Goal: Task Accomplishment & Management: Complete application form

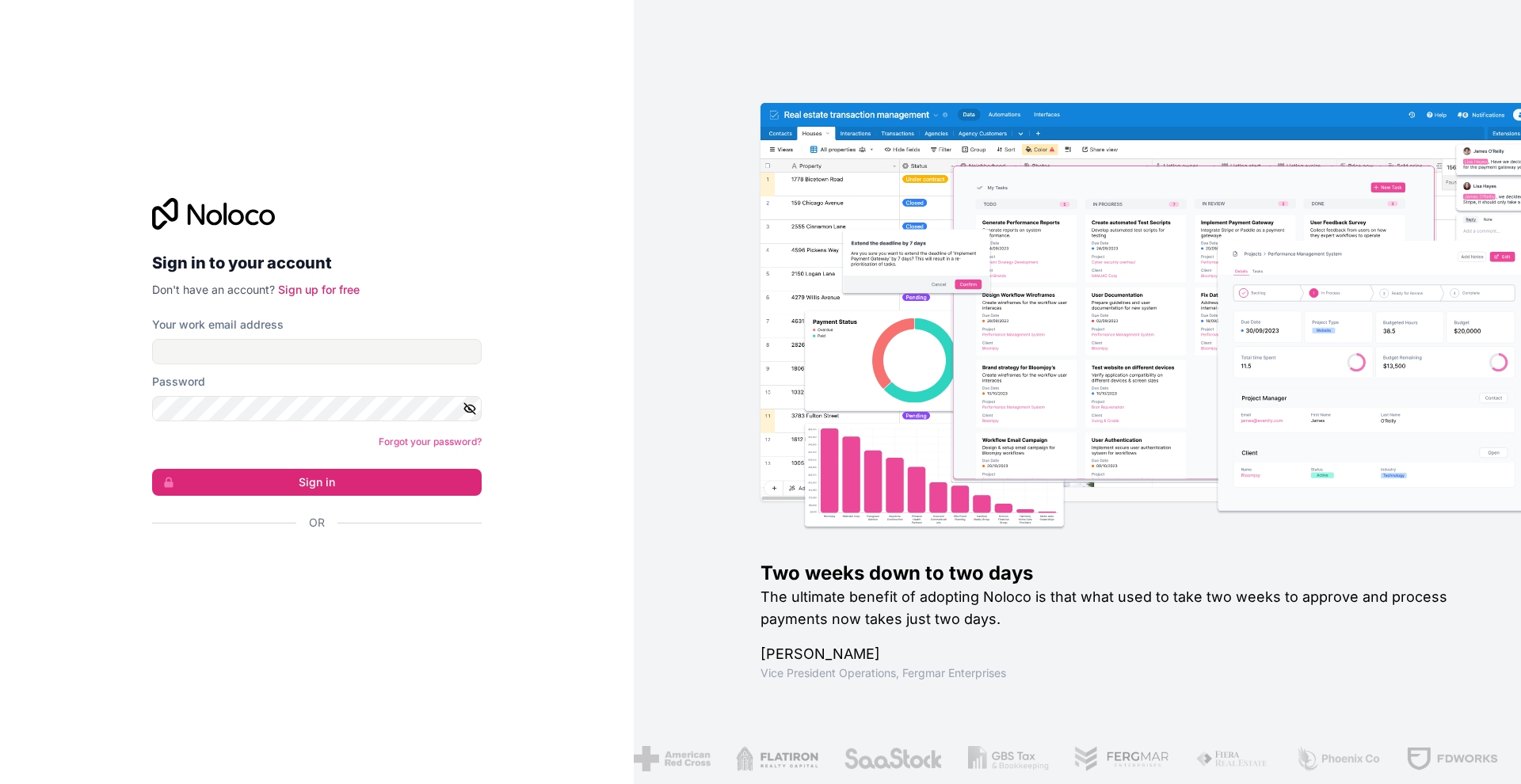
click at [334, 583] on div at bounding box center [316, 567] width 329 height 36
click at [351, 570] on div "Sign in with Google. Opens in new tab" at bounding box center [310, 564] width 317 height 34
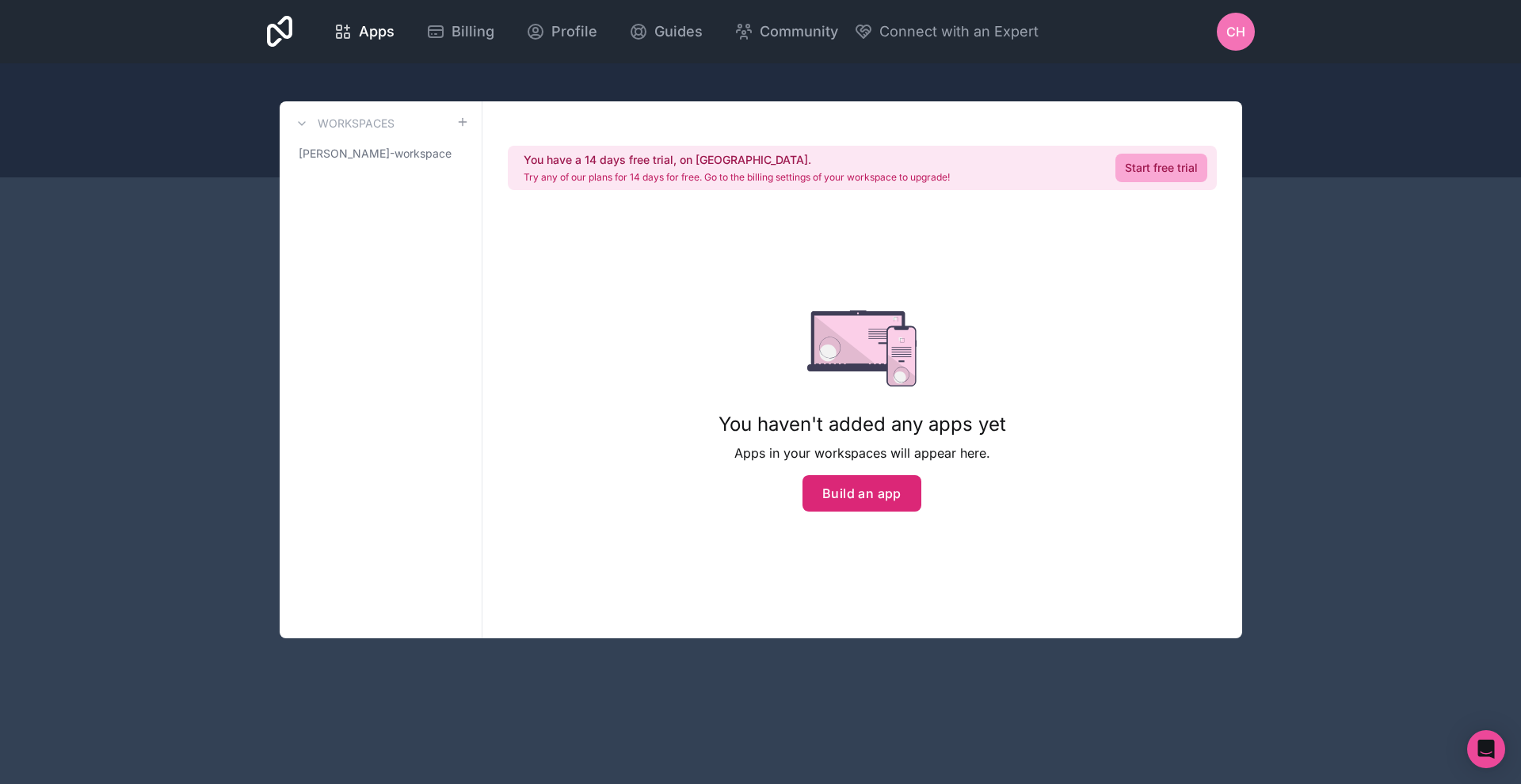
click at [893, 492] on button "Build an app" at bounding box center [861, 493] width 119 height 36
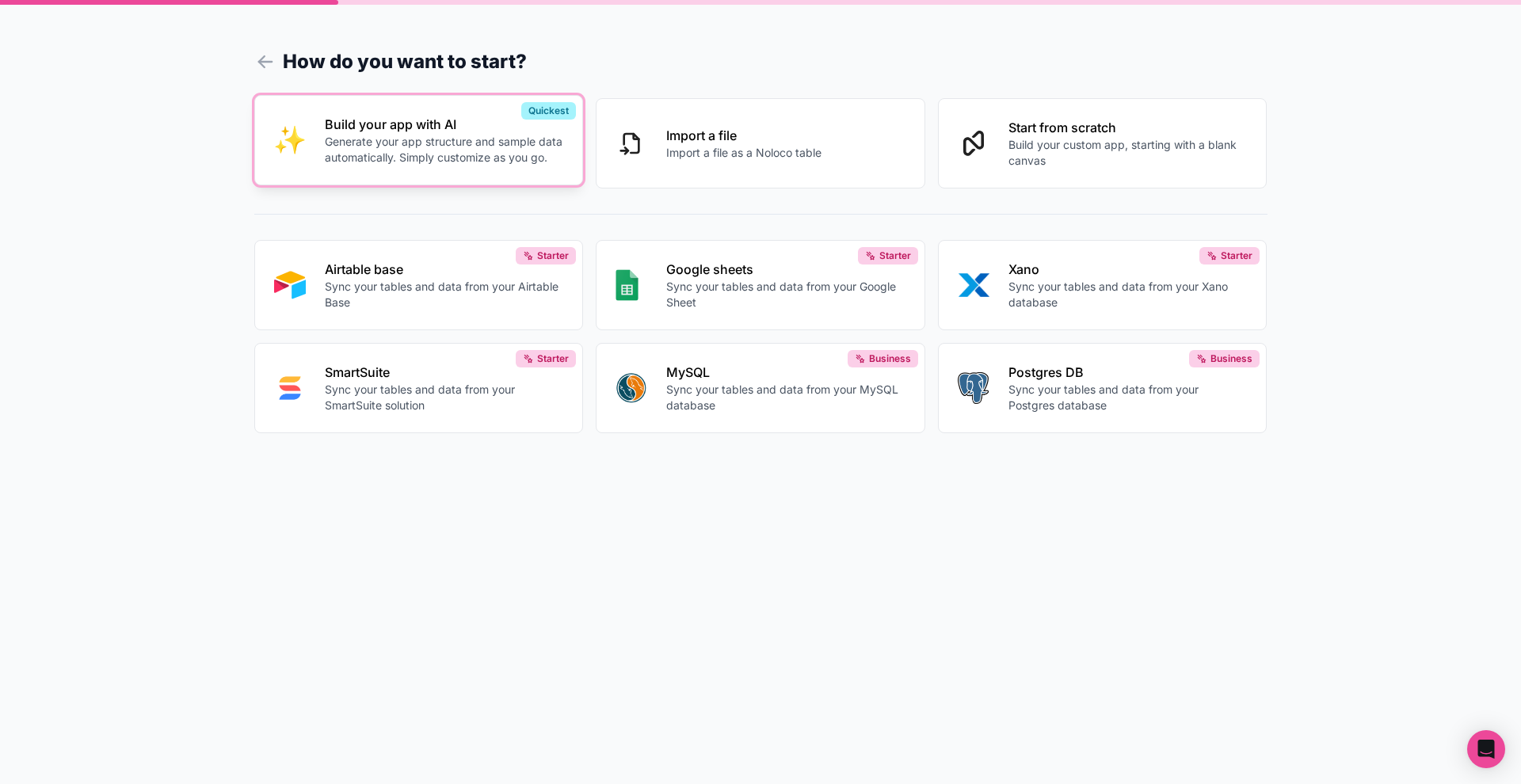
scroll to position [1, 0]
click at [446, 146] on p "Generate your app structure and sample data automatically. Simply customize as …" at bounding box center [444, 150] width 239 height 32
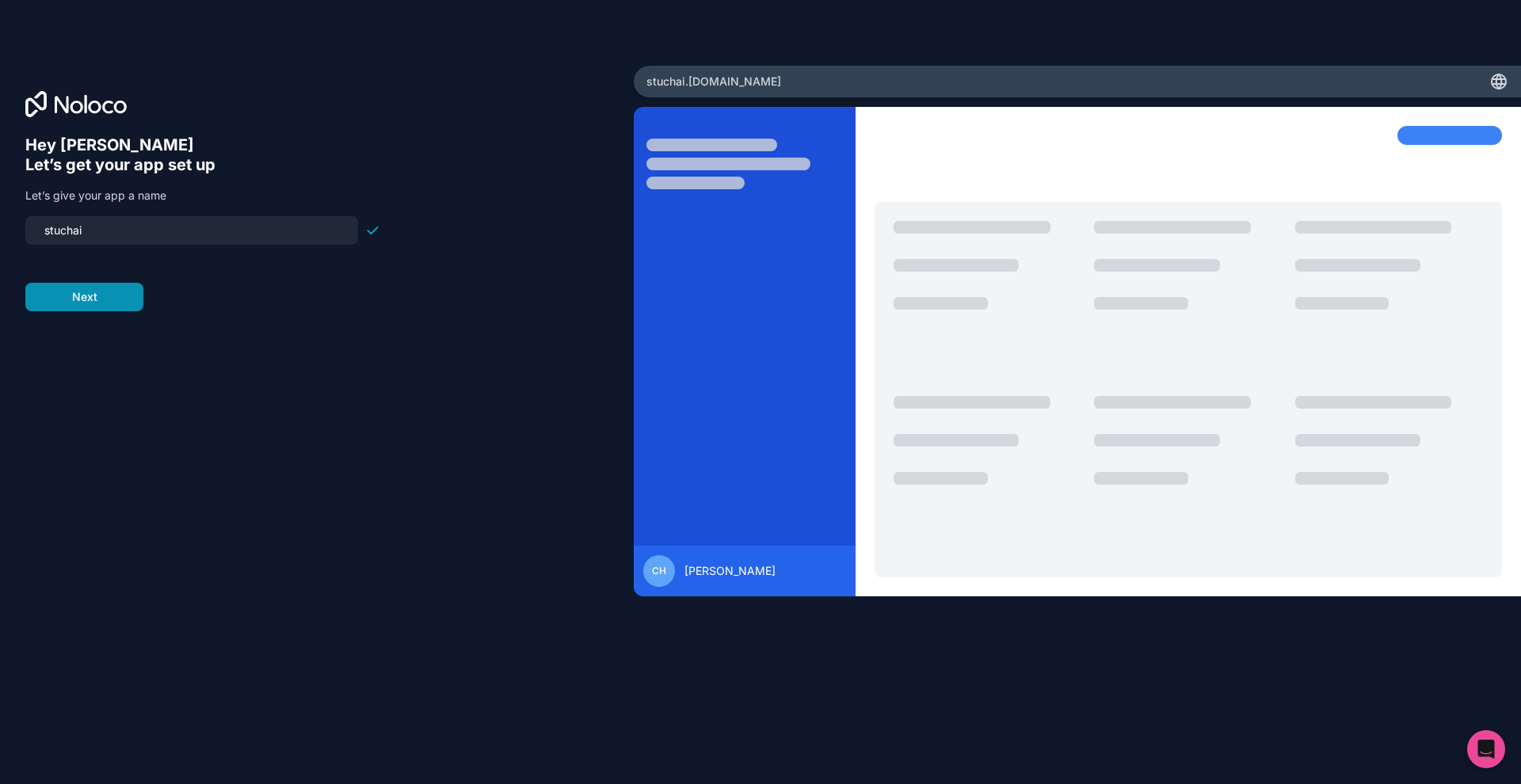
click at [126, 305] on button "Next" at bounding box center [85, 296] width 118 height 28
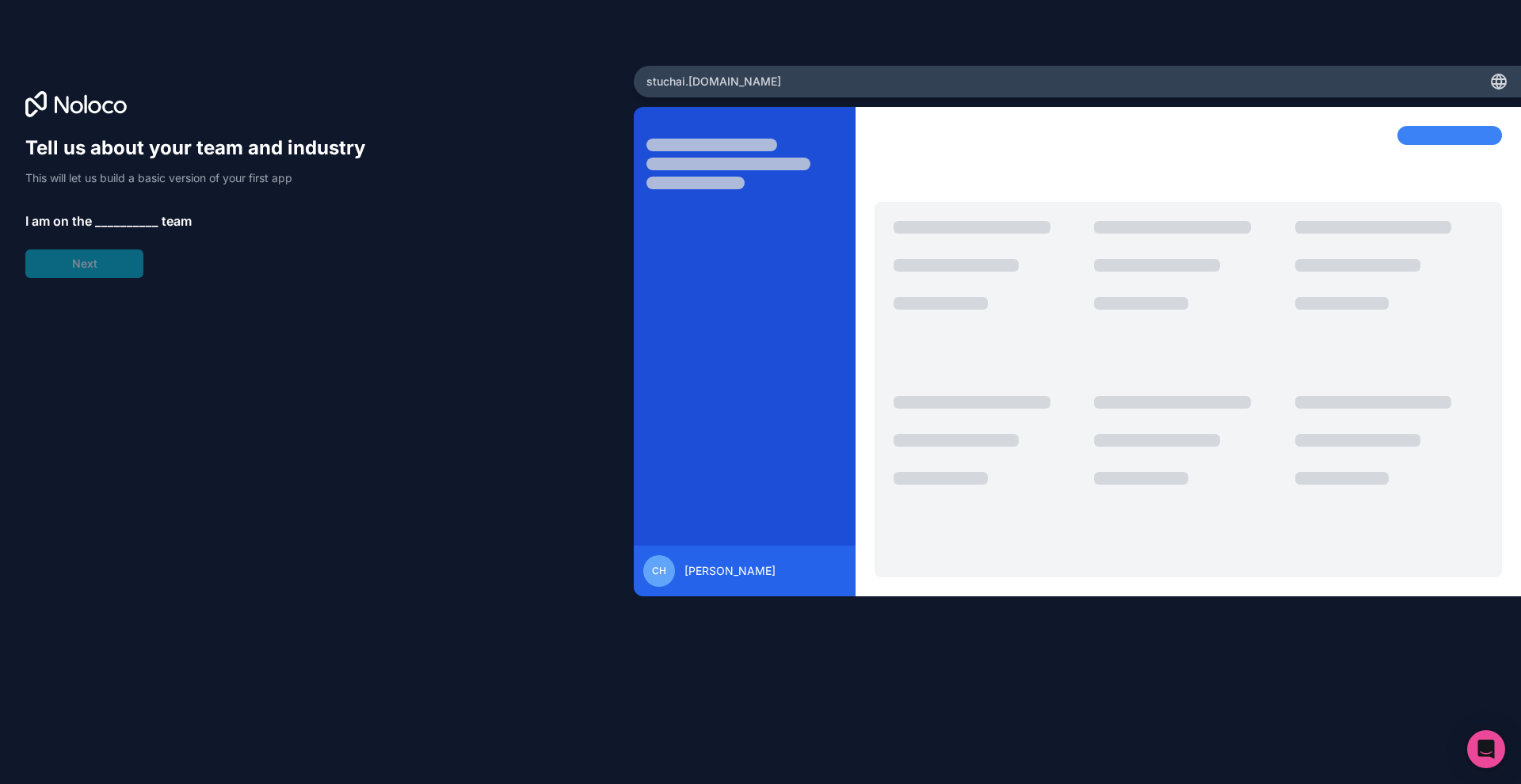
click at [113, 218] on span "__________" at bounding box center [127, 221] width 64 height 19
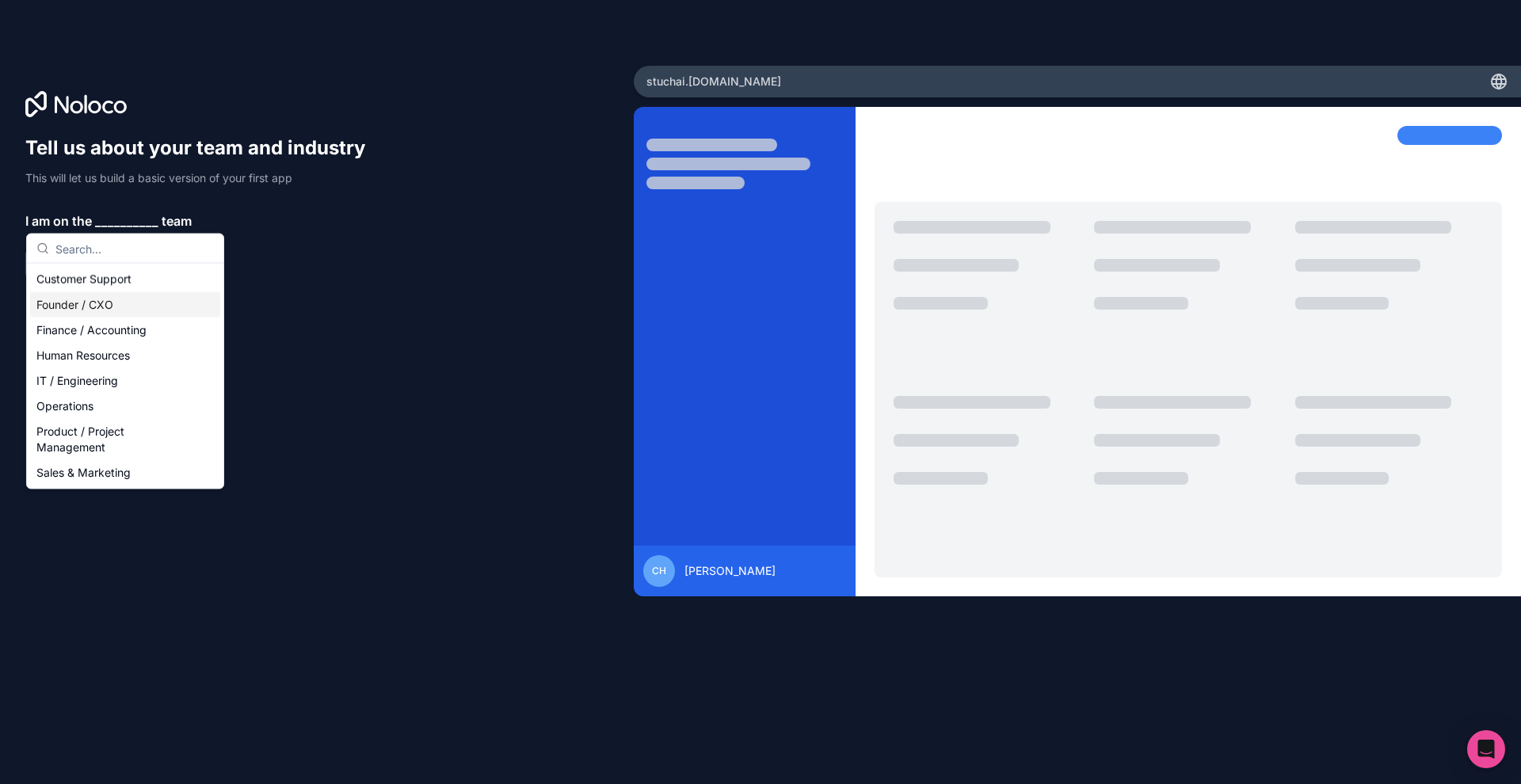
click at [119, 295] on div "Founder / CXO" at bounding box center [124, 304] width 190 height 26
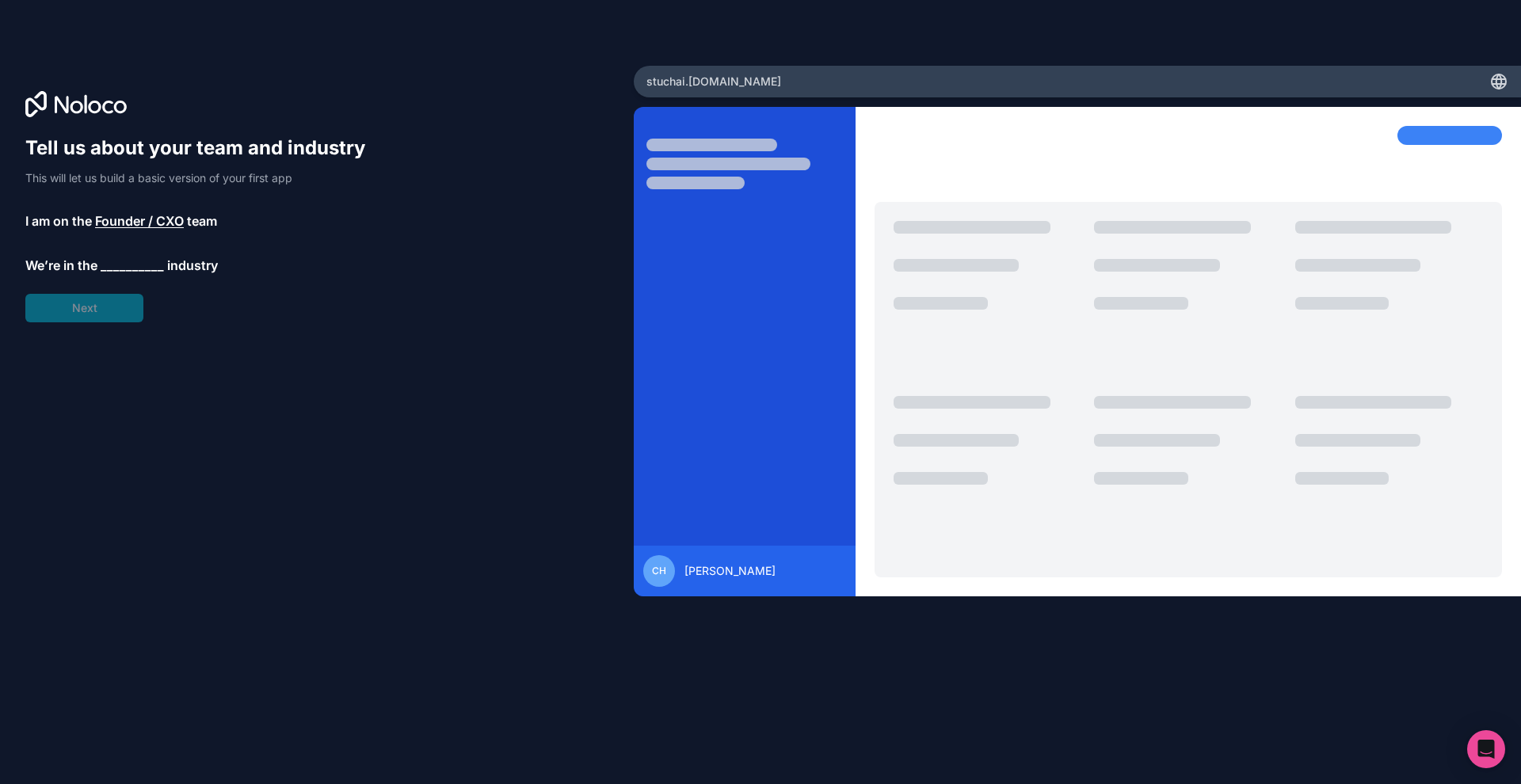
click at [120, 260] on span "__________" at bounding box center [132, 265] width 64 height 19
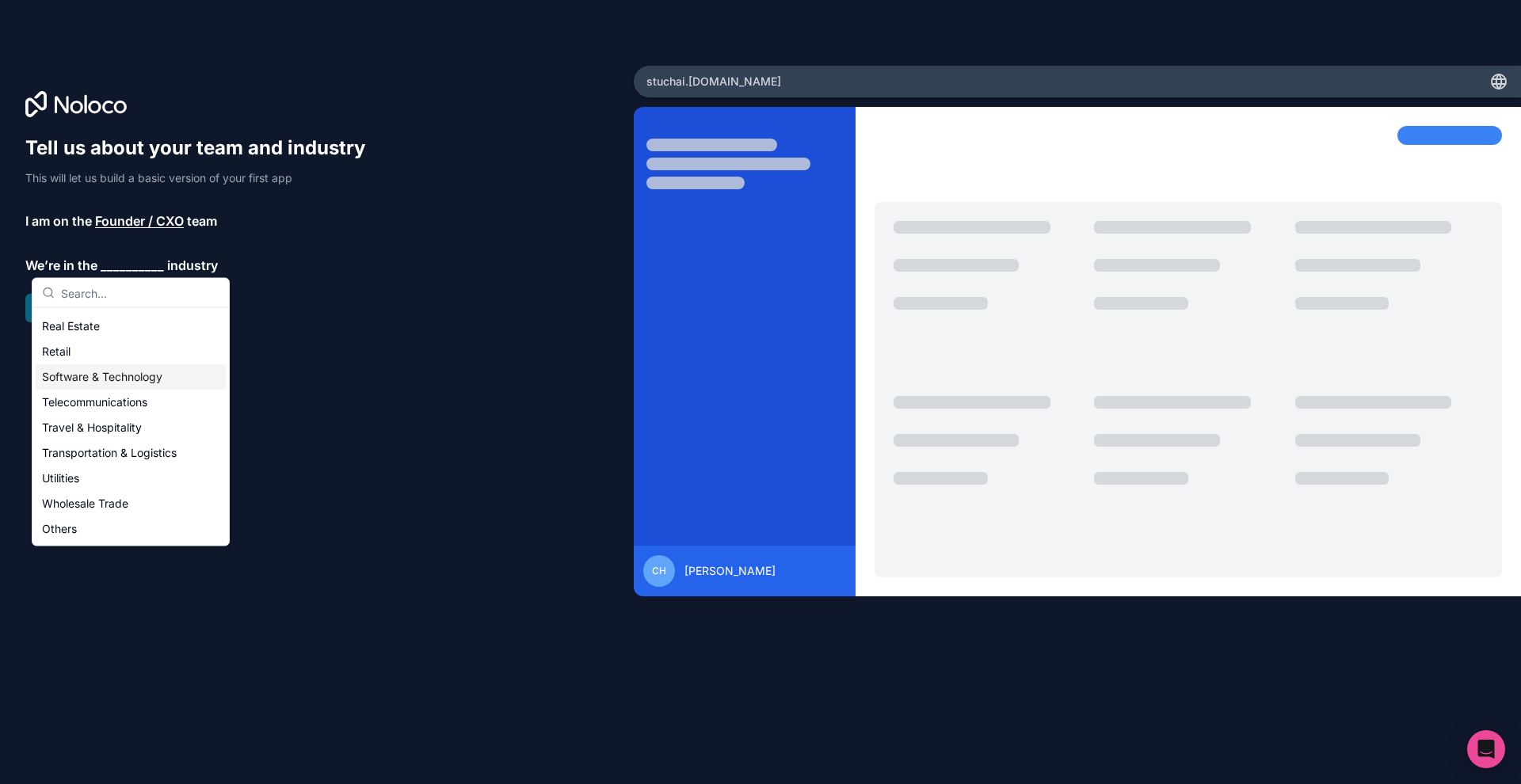
scroll to position [326, 0]
click at [114, 386] on div "Software & Technology" at bounding box center [130, 377] width 190 height 26
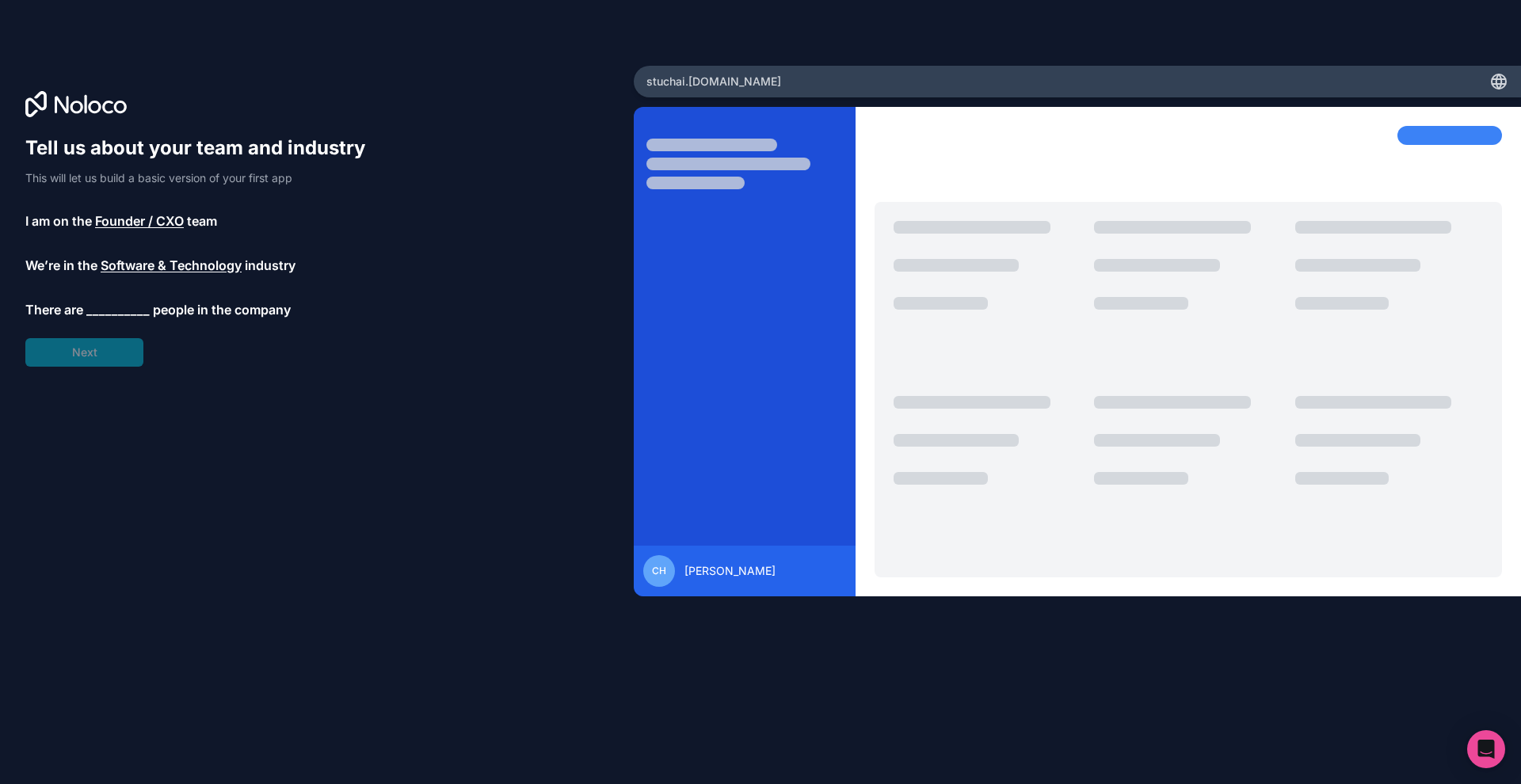
click at [107, 312] on span "__________" at bounding box center [118, 310] width 64 height 19
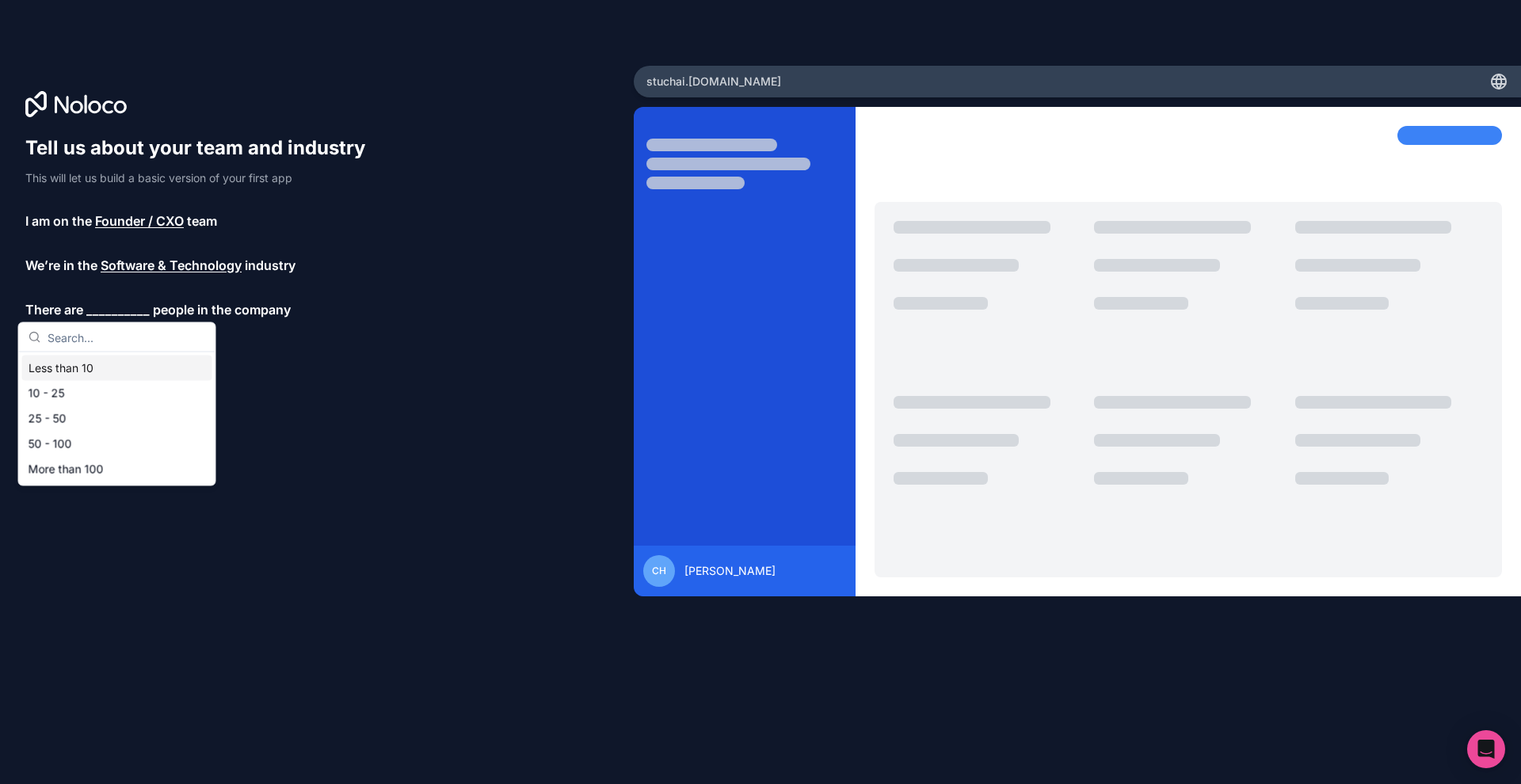
click at [94, 370] on div "Less than 10" at bounding box center [116, 368] width 190 height 26
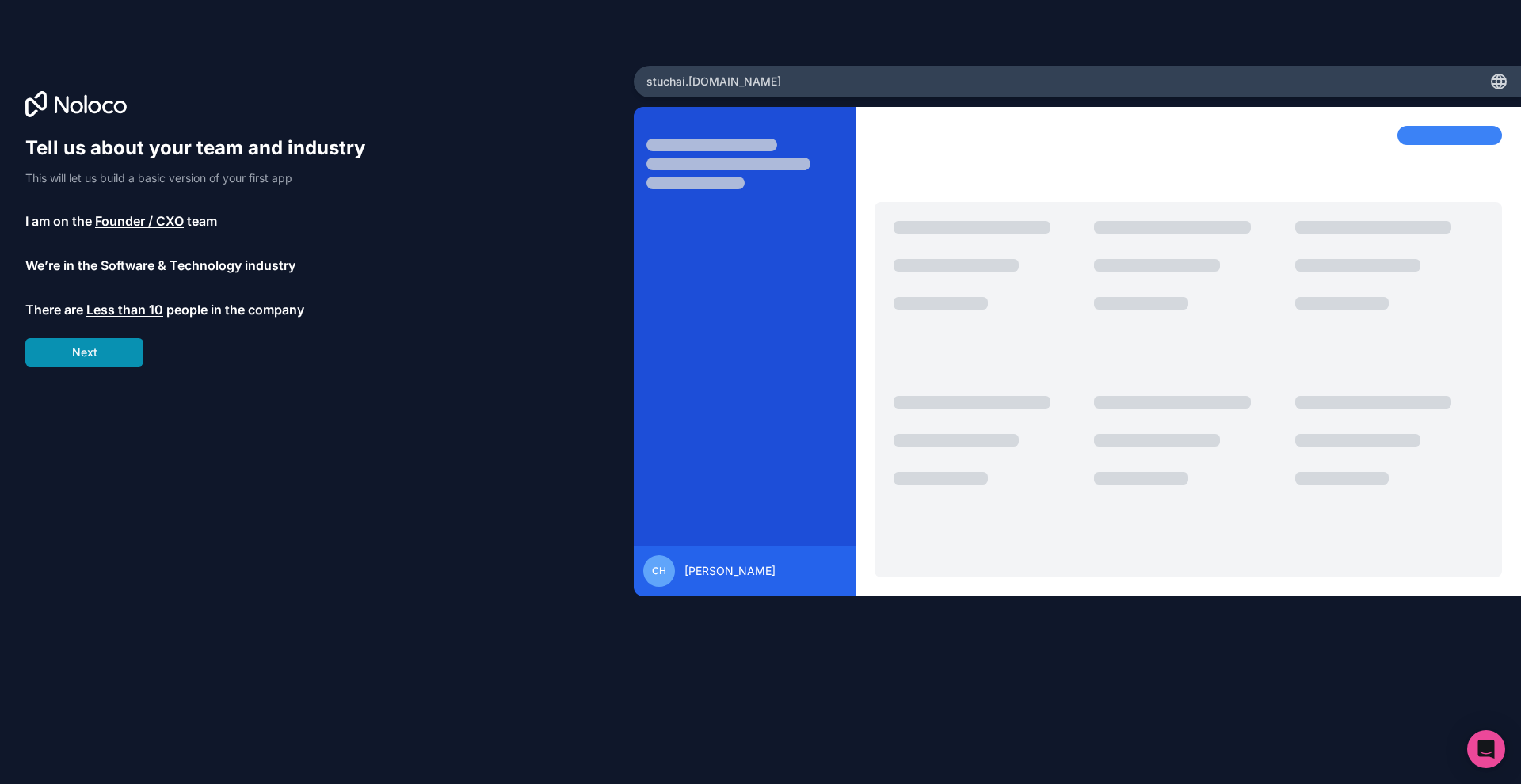
click at [100, 361] on button "Next" at bounding box center [85, 352] width 118 height 28
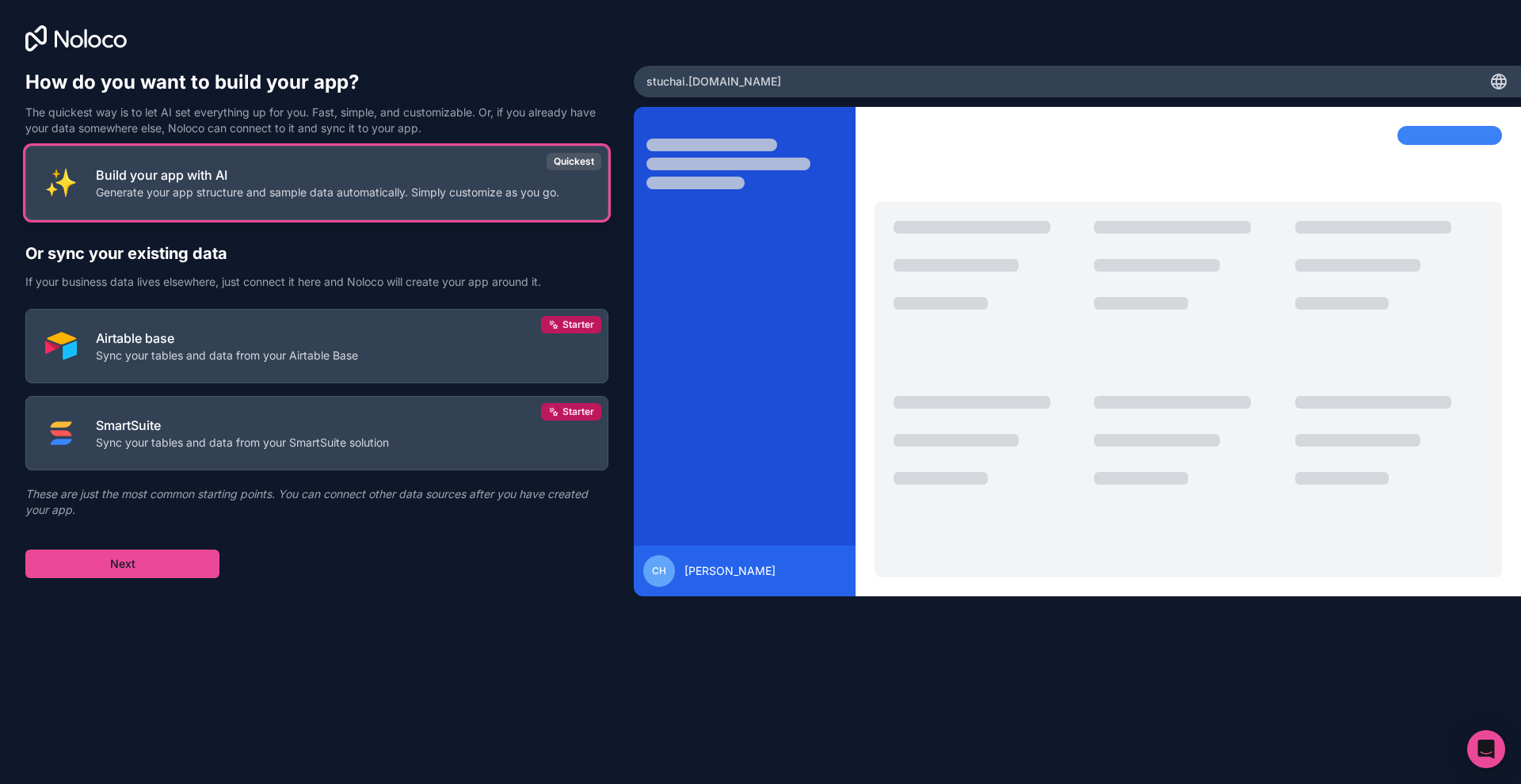
click at [301, 194] on p "Generate your app structure and sample data automatically. Simply customize as …" at bounding box center [327, 192] width 463 height 16
click at [225, 553] on div "Build your app with AI Generate your app structure and sample data automaticall…" at bounding box center [317, 363] width 583 height 429
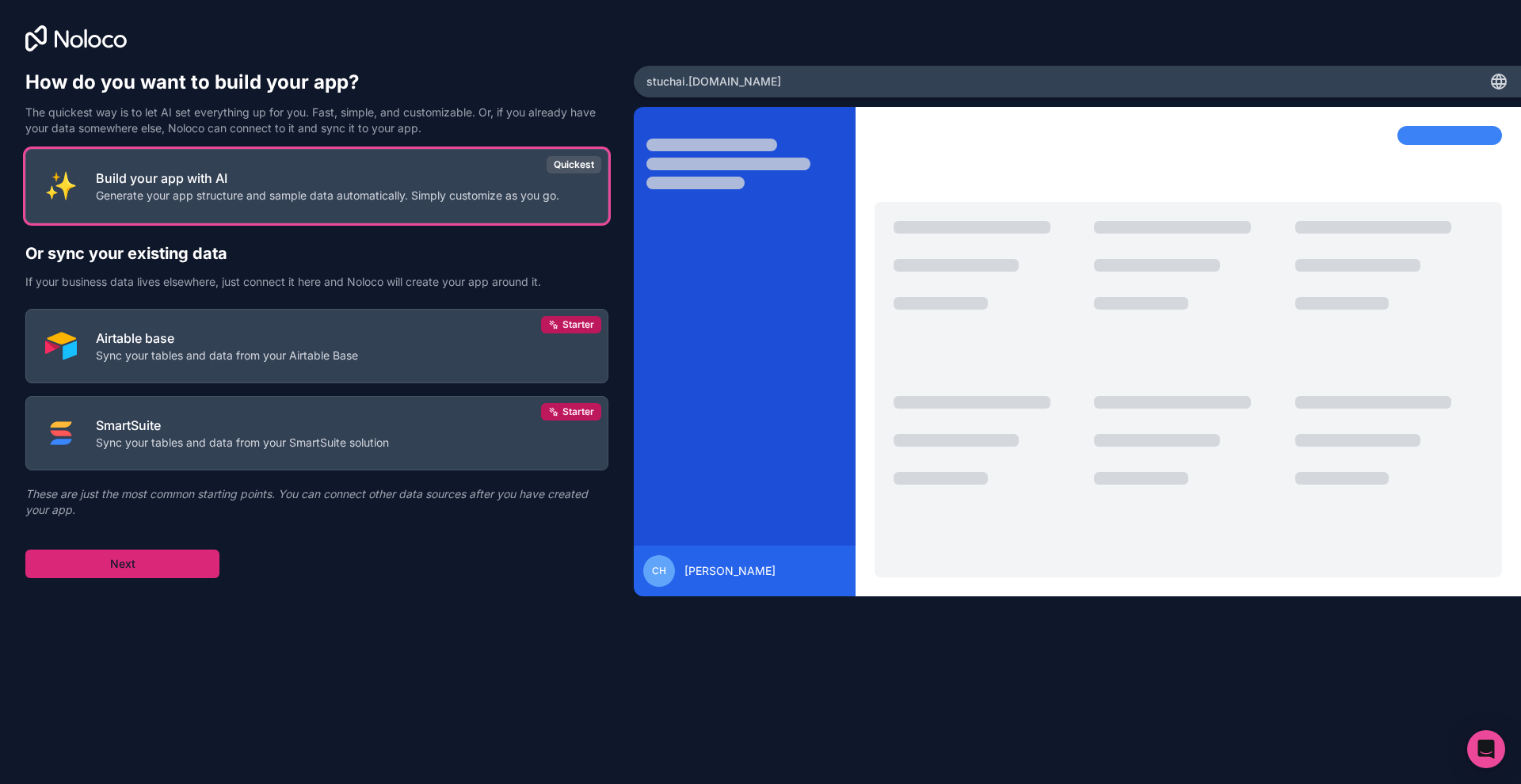
click at [218, 558] on button "Next" at bounding box center [123, 564] width 194 height 28
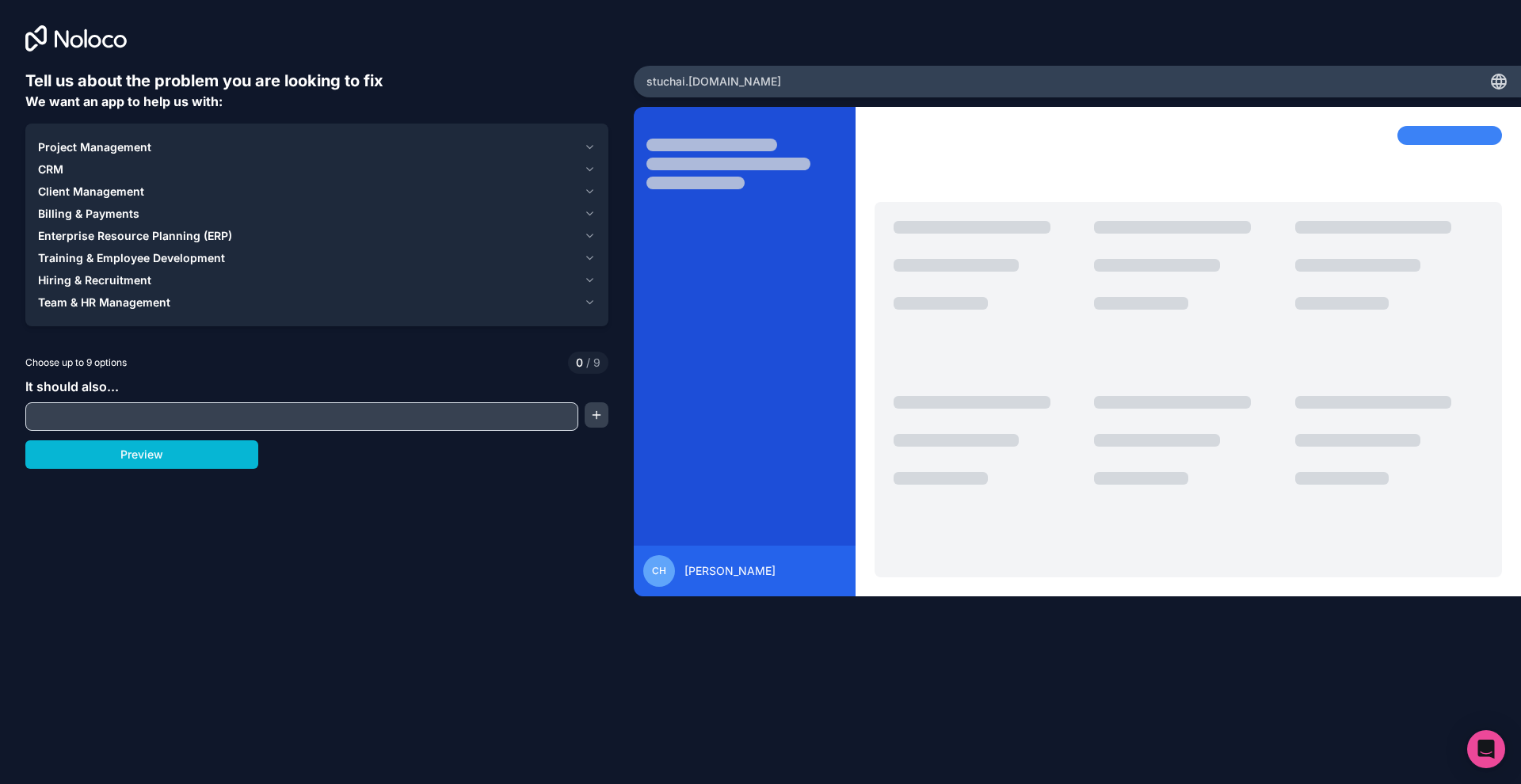
click at [573, 138] on button "Project Management" at bounding box center [317, 146] width 558 height 22
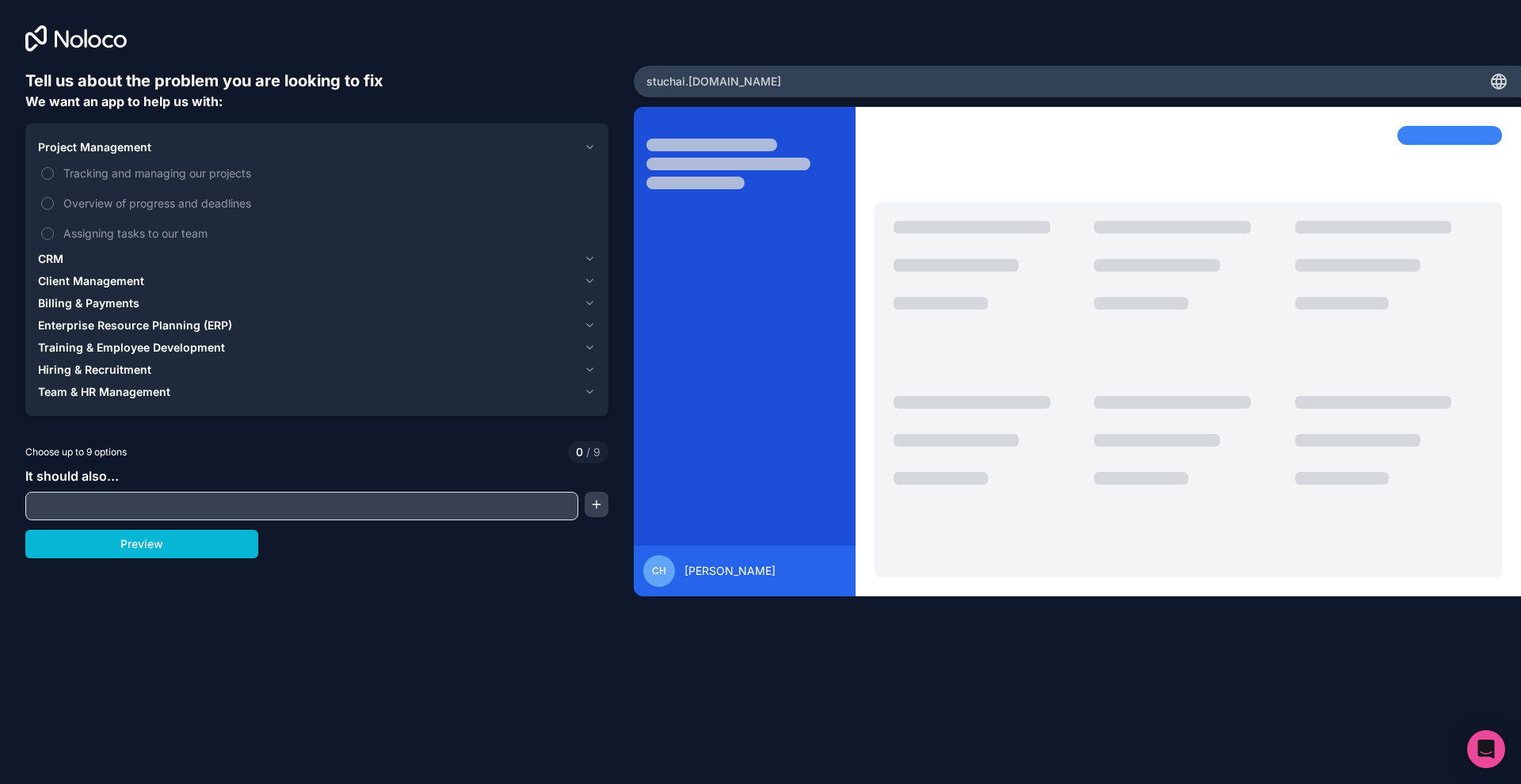
click at [206, 147] on div "Project Management" at bounding box center [307, 147] width 539 height 16
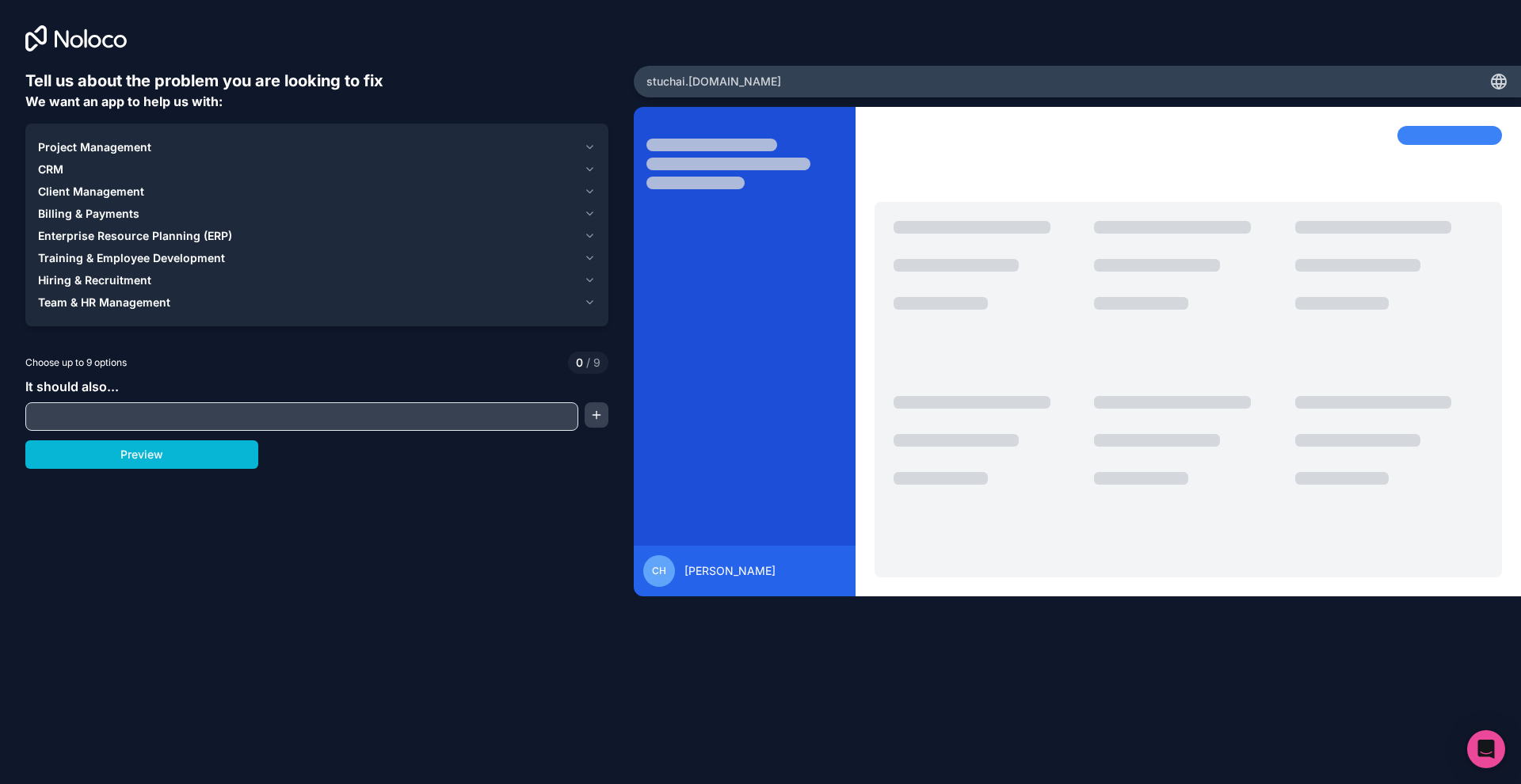
click at [206, 147] on div "Project Management" at bounding box center [307, 147] width 539 height 16
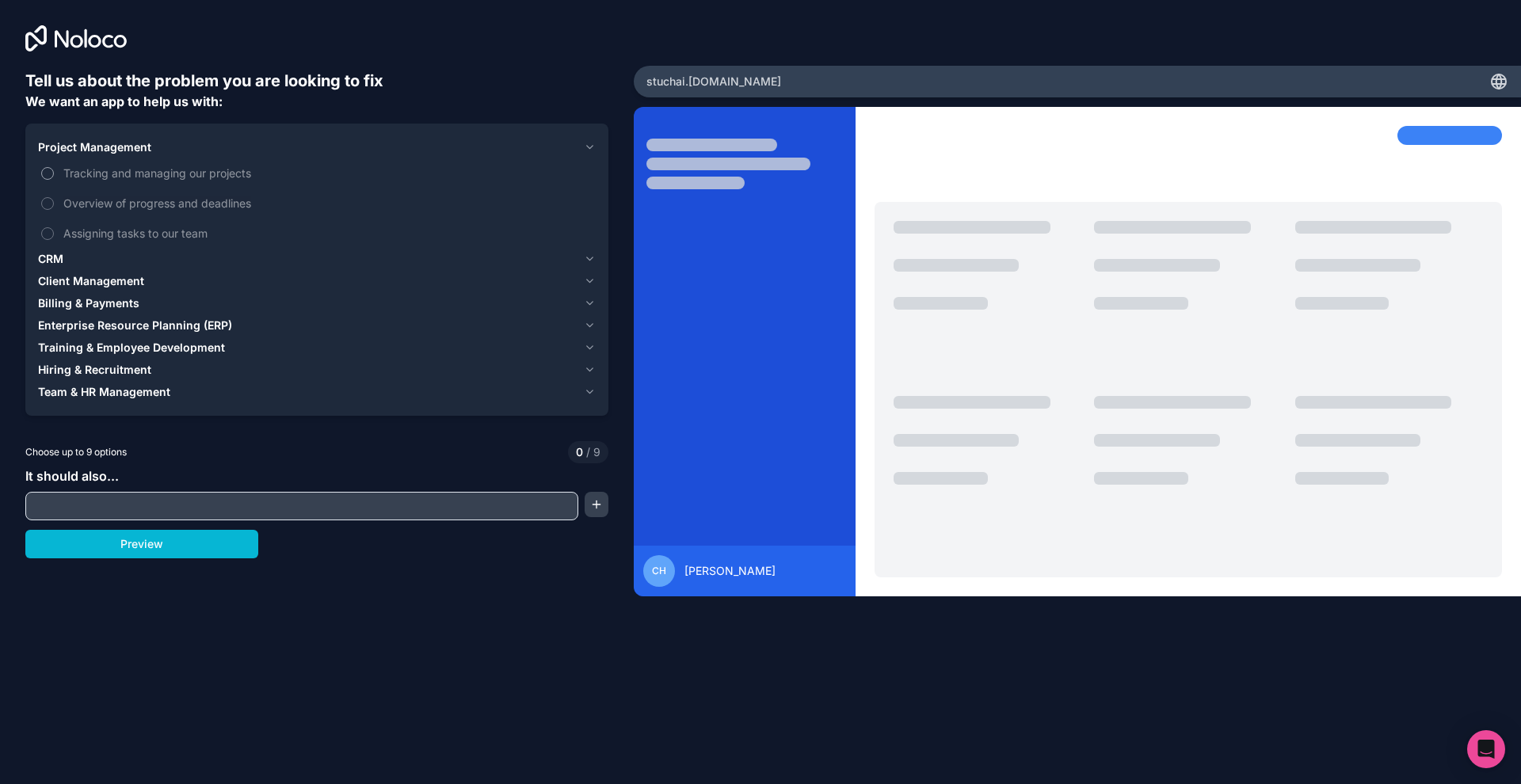
click at [175, 173] on span "Tracking and managing our projects" at bounding box center [328, 173] width 529 height 17
click at [54, 173] on button "Tracking and managing our projects" at bounding box center [48, 173] width 12 height 12
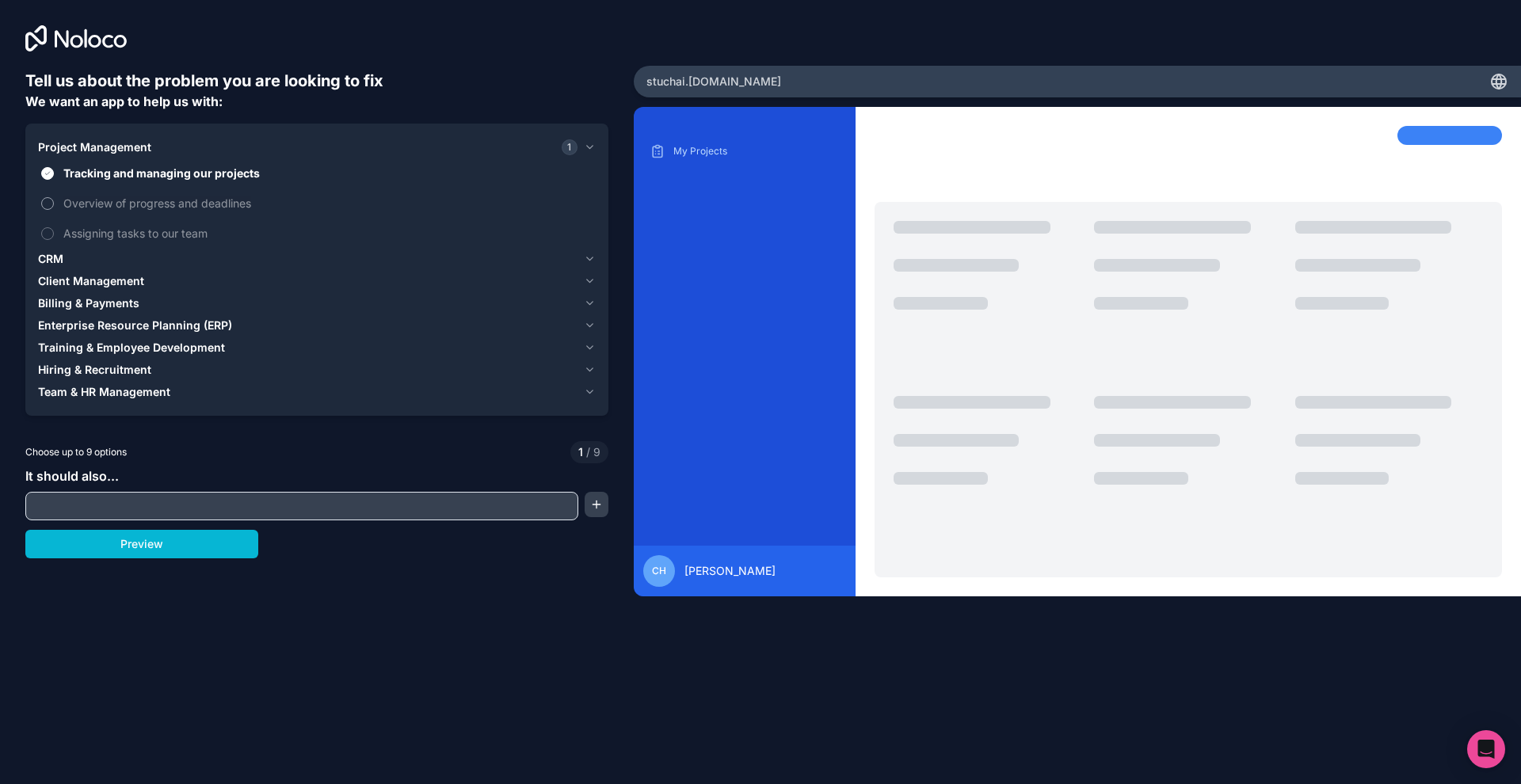
click at [155, 213] on label "Overview of progress and deadlines" at bounding box center [317, 203] width 558 height 29
click at [54, 210] on button "Overview of progress and deadlines" at bounding box center [48, 204] width 12 height 12
click at [157, 228] on span "Assigning tasks to our team" at bounding box center [328, 233] width 529 height 17
click at [54, 228] on button "Assigning tasks to our team" at bounding box center [48, 234] width 12 height 12
click at [141, 256] on div "CRM" at bounding box center [307, 259] width 539 height 16
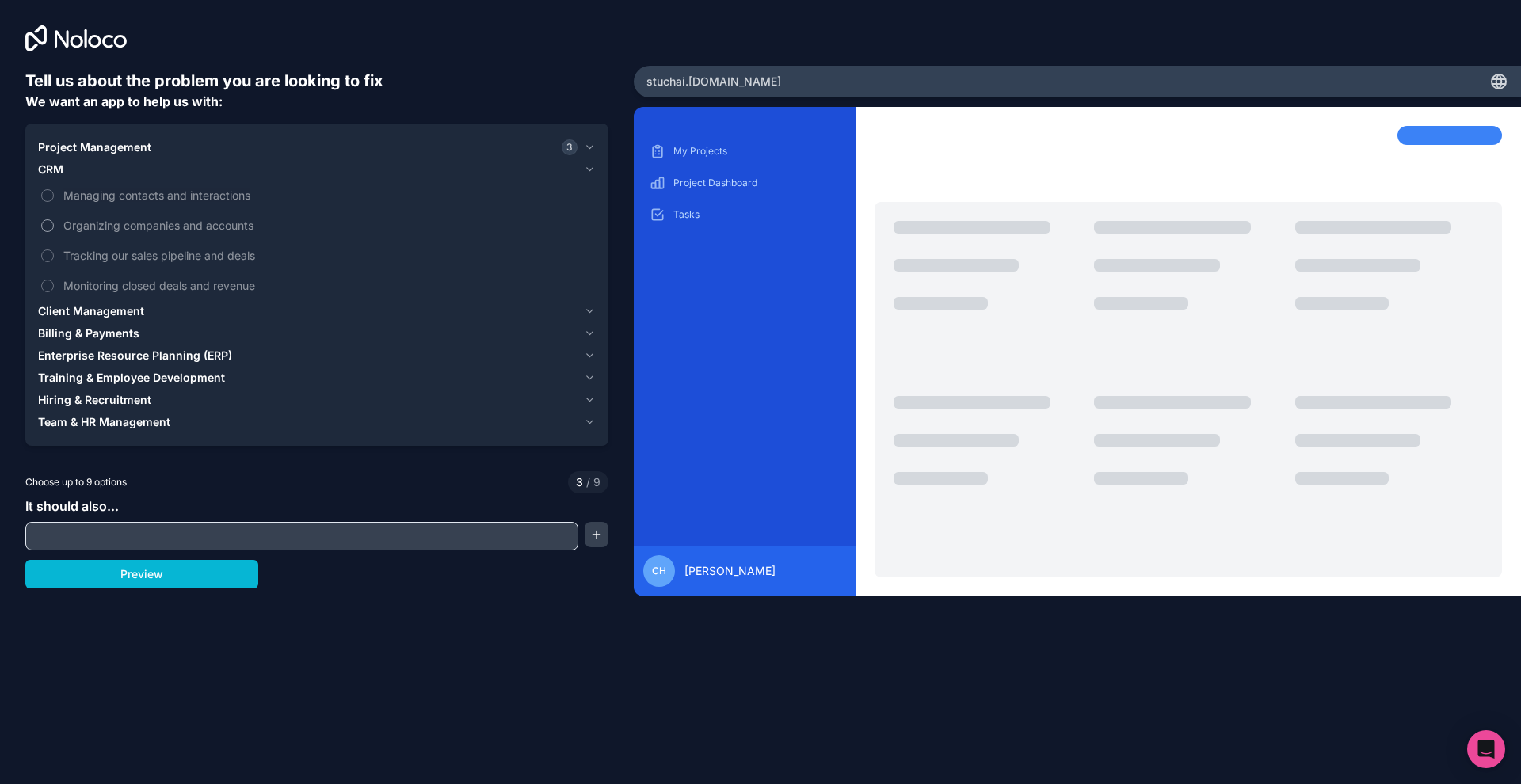
click at [149, 224] on span "Organizing companies and accounts" at bounding box center [328, 225] width 529 height 17
click at [54, 224] on button "Organizing companies and accounts" at bounding box center [48, 226] width 12 height 12
click at [153, 261] on span "Tracking our sales pipeline and deals" at bounding box center [328, 255] width 529 height 17
click at [54, 261] on button "Tracking our sales pipeline and deals" at bounding box center [48, 256] width 12 height 12
click at [147, 288] on span "Monitoring closed deals and revenue" at bounding box center [328, 285] width 529 height 17
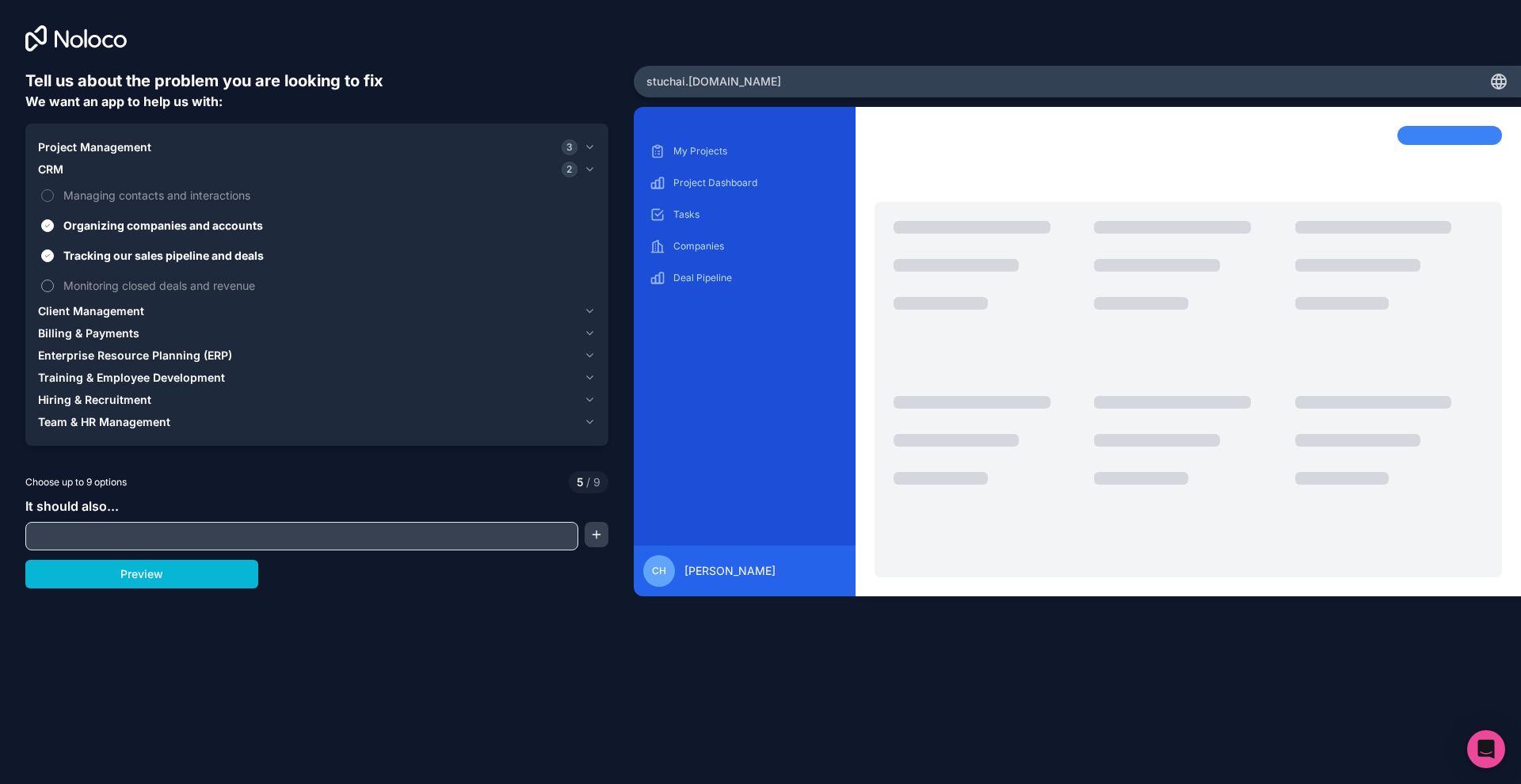
click at [54, 288] on button "Monitoring closed deals and revenue" at bounding box center [48, 286] width 12 height 12
click at [165, 198] on span "Managing contacts and interactions" at bounding box center [328, 195] width 529 height 17
click at [54, 198] on button "Managing contacts and interactions" at bounding box center [48, 196] width 12 height 12
click at [130, 309] on span "Client Management" at bounding box center [91, 311] width 106 height 16
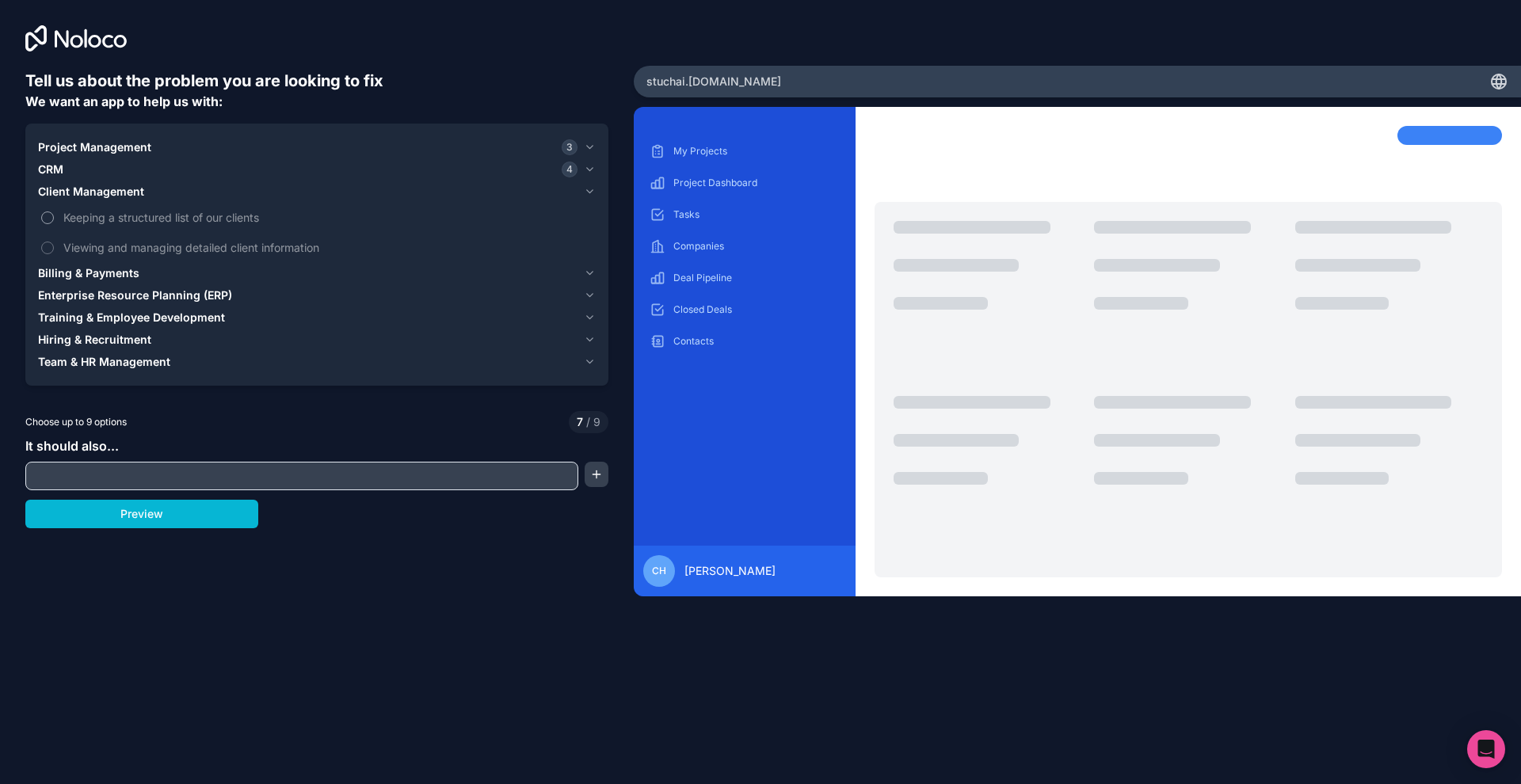
click at [171, 220] on span "Keeping a structured list of our clients" at bounding box center [328, 217] width 529 height 17
click at [54, 220] on button "Keeping a structured list of our clients" at bounding box center [48, 218] width 12 height 12
click at [169, 249] on span "Viewing and managing detailed client information" at bounding box center [328, 247] width 529 height 17
click at [54, 249] on button "Viewing and managing detailed client information" at bounding box center [48, 248] width 12 height 12
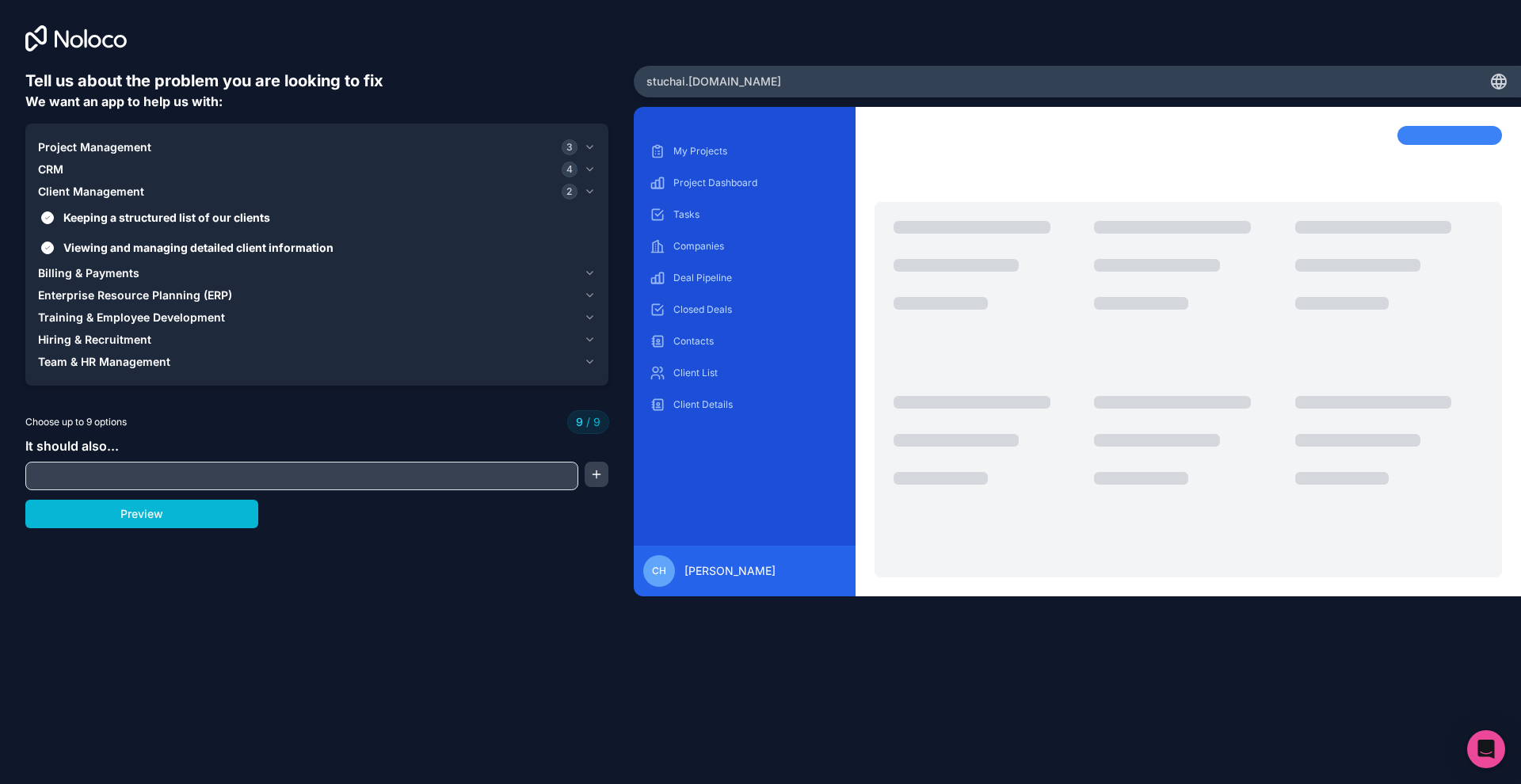
click at [130, 279] on span "Billing & Payments" at bounding box center [88, 273] width 101 height 16
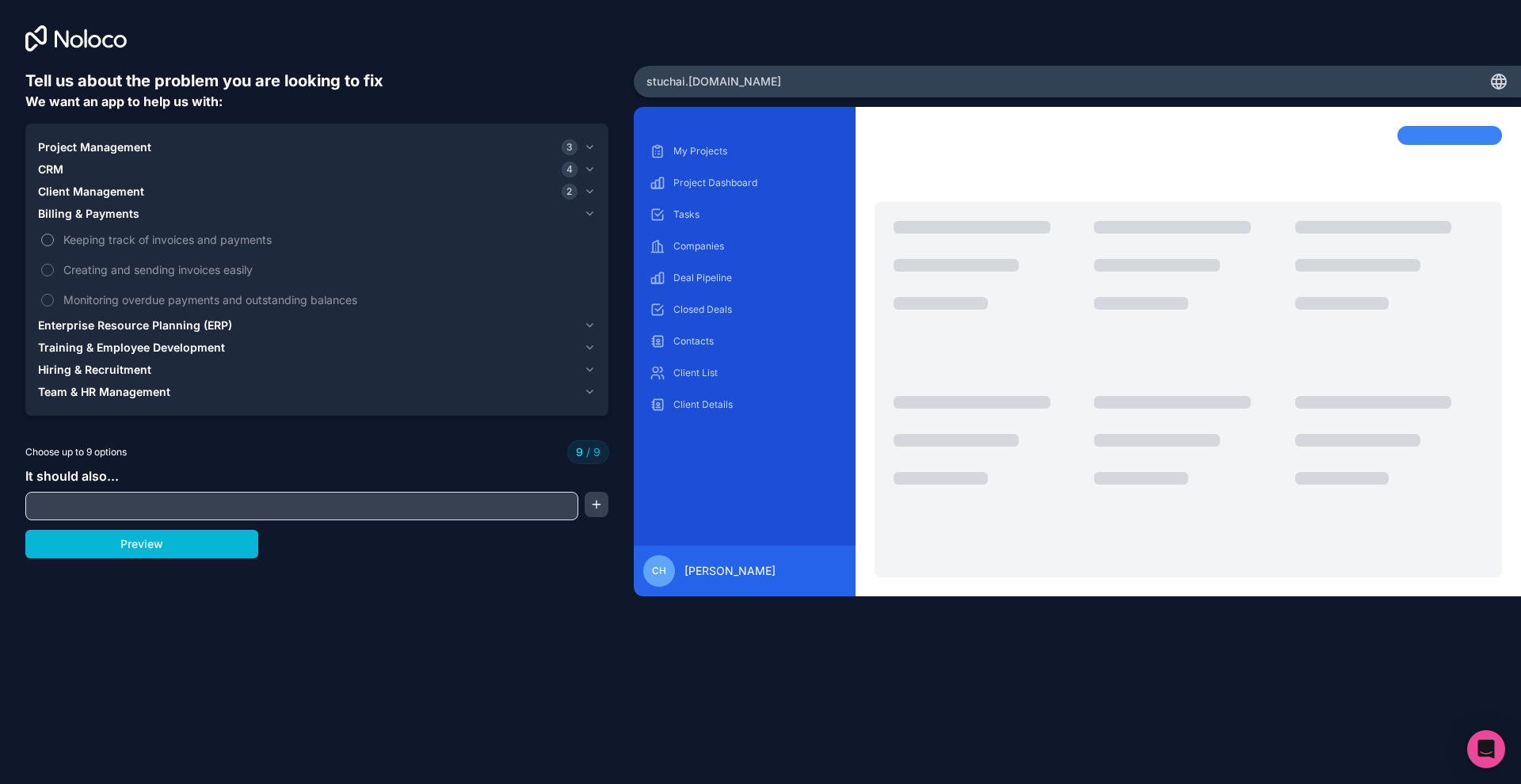
click at [126, 253] on label "Keeping track of invoices and payments" at bounding box center [317, 239] width 558 height 29
click at [126, 271] on span "Creating and sending invoices easily" at bounding box center [328, 269] width 529 height 17
drag, startPoint x: 127, startPoint y: 243, endPoint x: 112, endPoint y: 309, distance: 67.7
click at [127, 243] on span "Keeping track of invoices and payments" at bounding box center [328, 239] width 529 height 17
click at [117, 275] on span "Creating and sending invoices easily" at bounding box center [328, 269] width 529 height 17
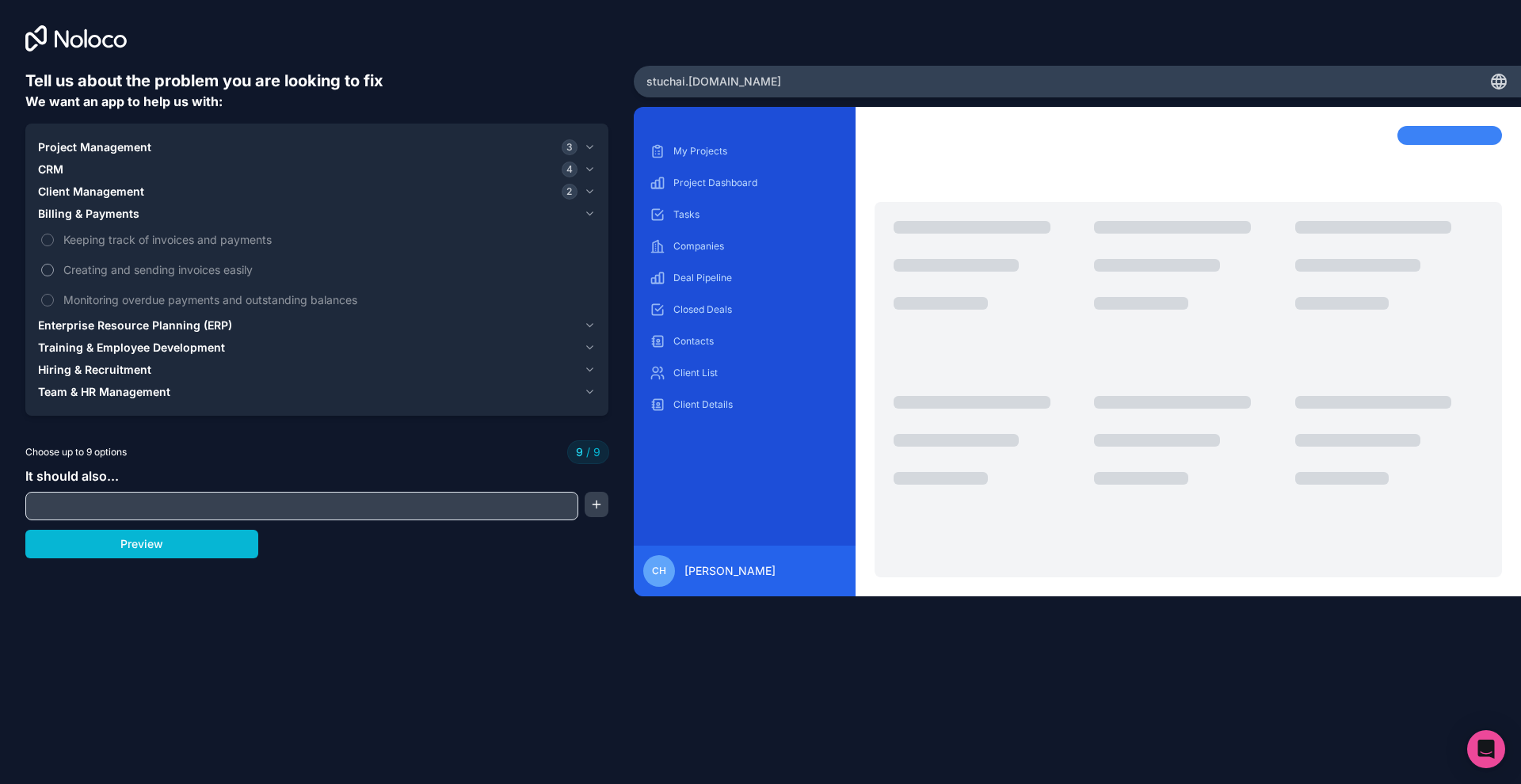
click at [55, 270] on label "Creating and sending invoices easily" at bounding box center [317, 269] width 558 height 29
click at [79, 243] on span "Keeping track of invoices and payments" at bounding box center [328, 239] width 529 height 17
click at [124, 318] on span "Enterprise Resource Planning (ERP)" at bounding box center [135, 325] width 194 height 16
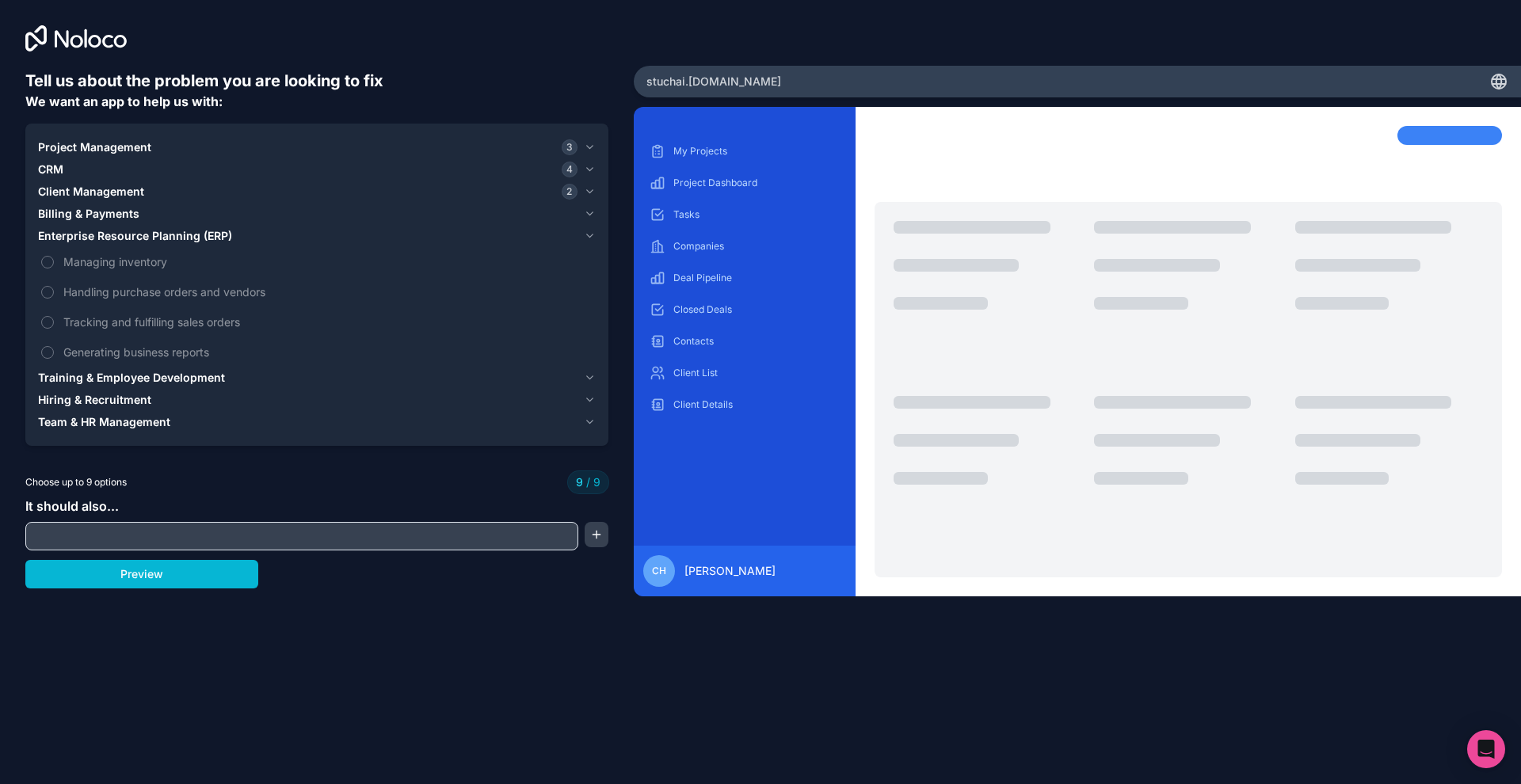
click at [120, 377] on span "Training & Employee Development" at bounding box center [131, 377] width 187 height 16
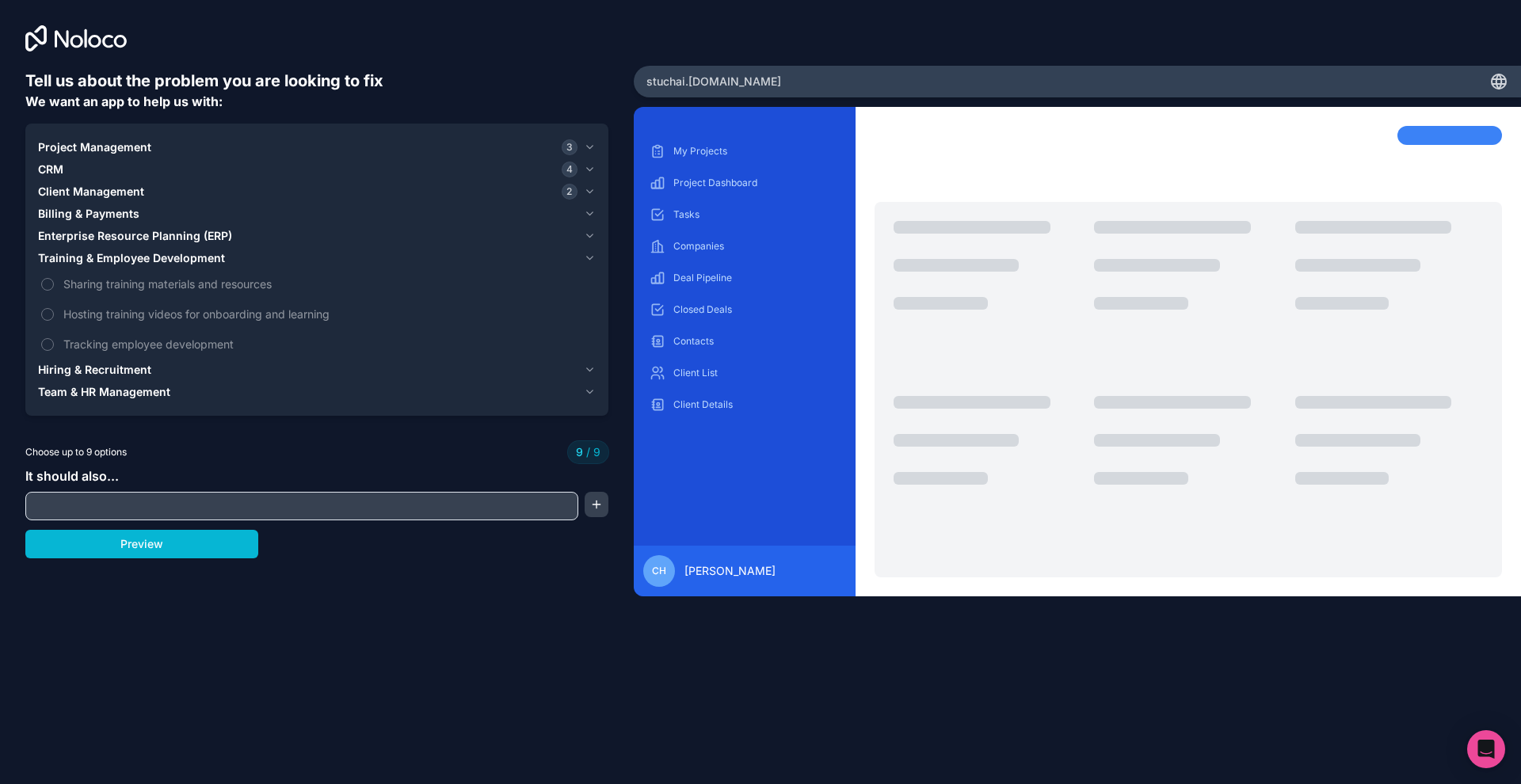
click at [121, 374] on span "Hiring & Recruitment" at bounding box center [94, 370] width 113 height 16
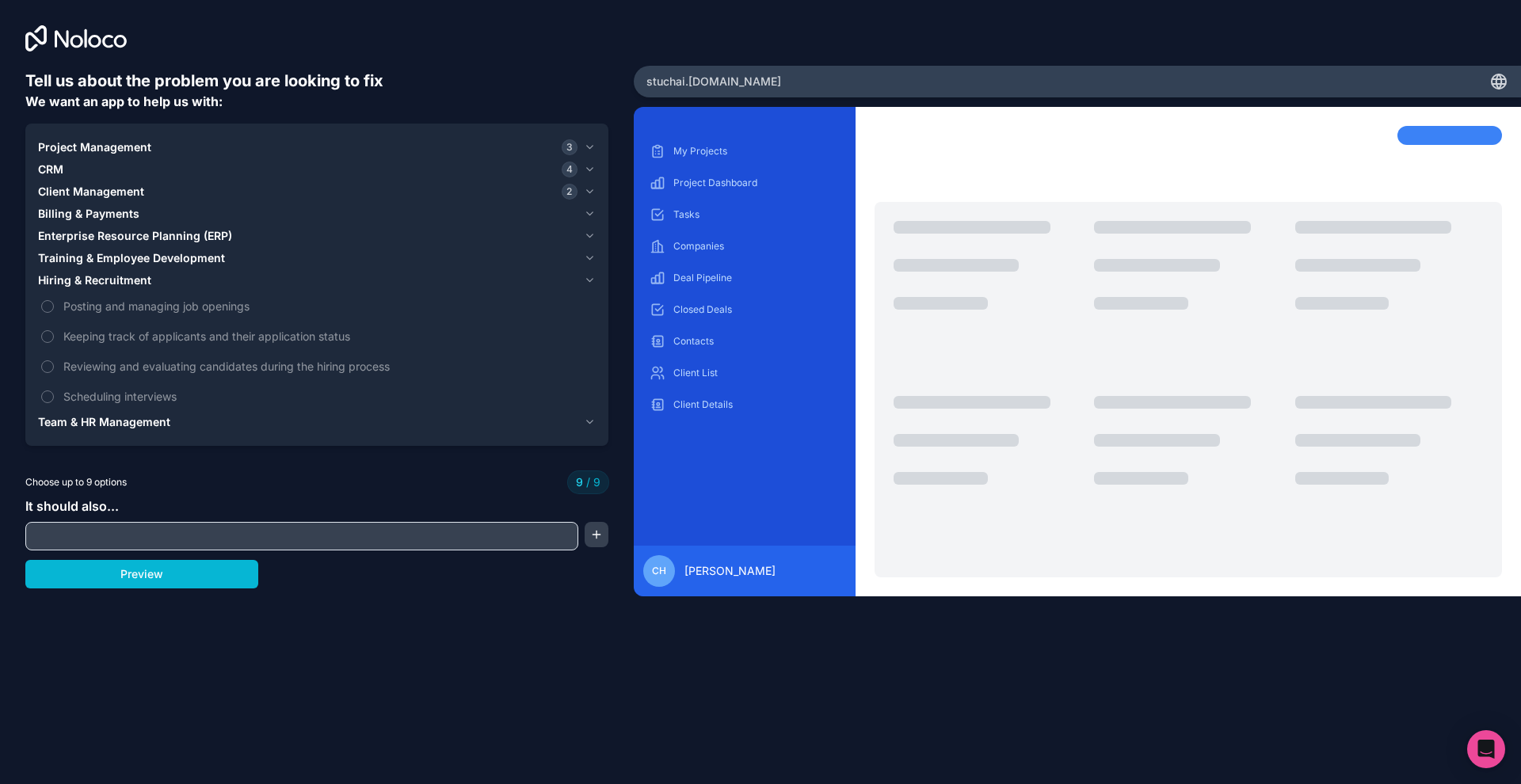
click at [128, 413] on button "Team & HR Management" at bounding box center [317, 422] width 558 height 22
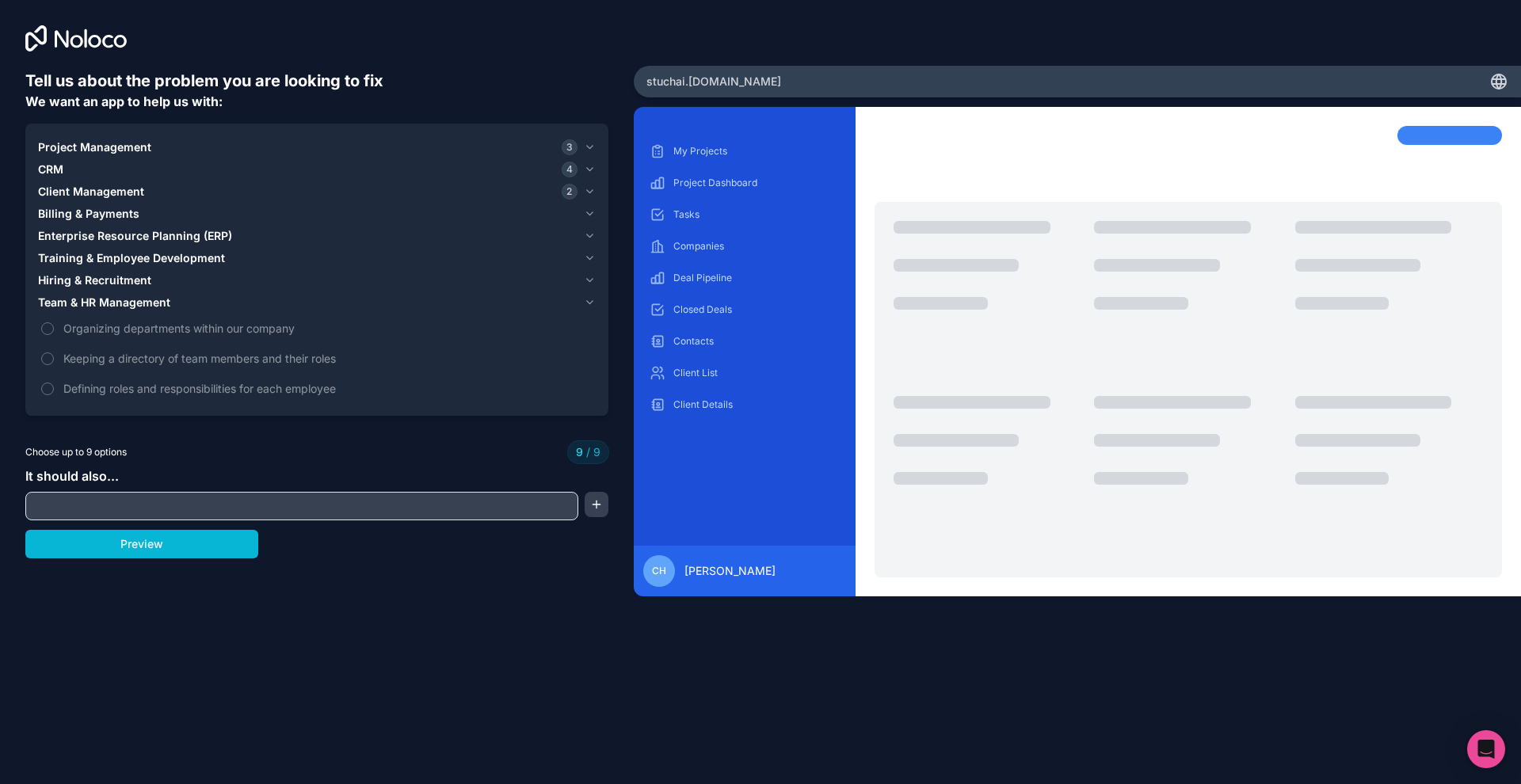
click at [145, 507] on input "text" at bounding box center [302, 505] width 545 height 22
click at [593, 514] on button "button" at bounding box center [596, 504] width 24 height 26
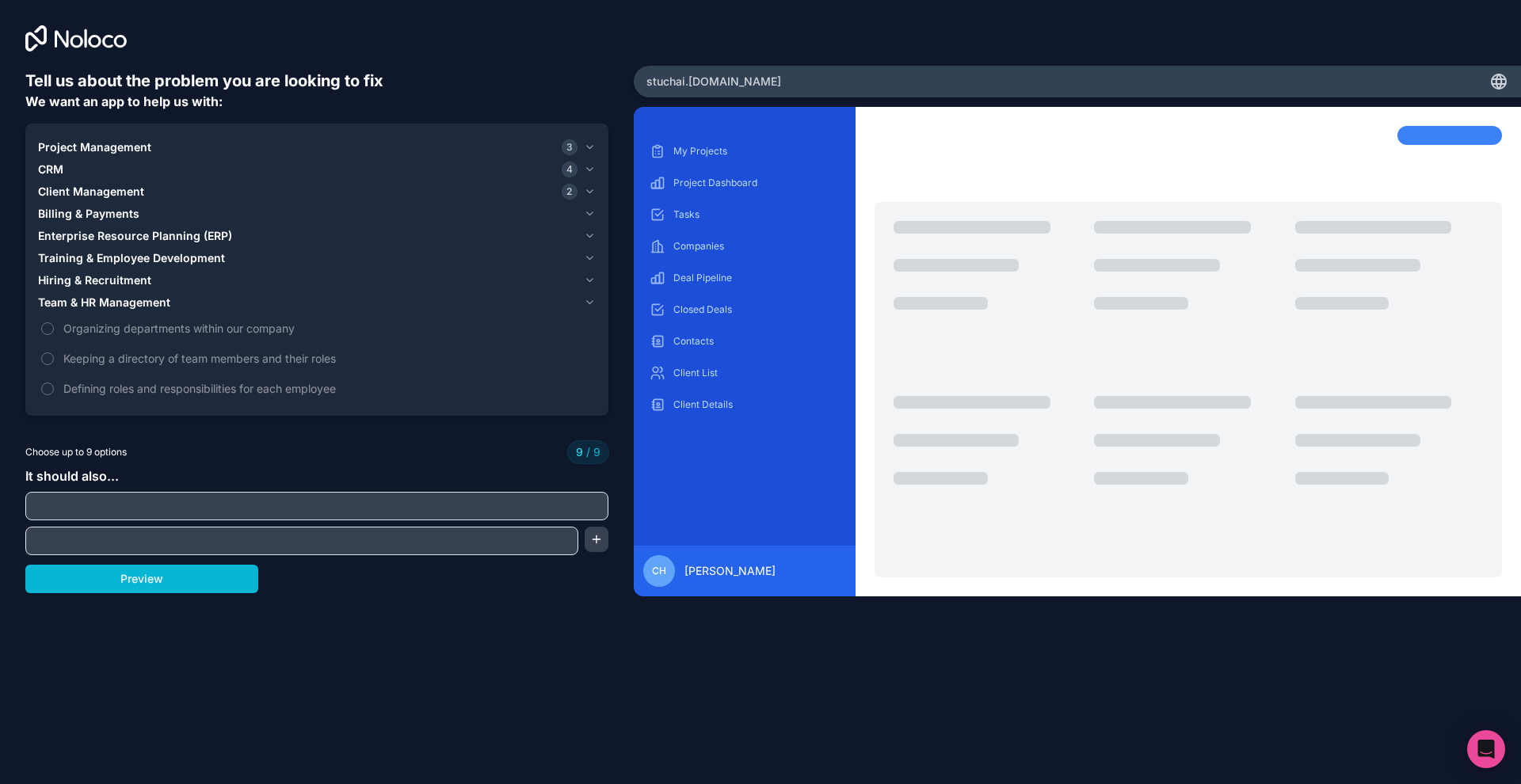
click at [536, 508] on input "text" at bounding box center [317, 505] width 575 height 22
type input "Leverage AI solutions for clients"
click at [543, 535] on input "text" at bounding box center [302, 541] width 545 height 22
type input "Let us display custom solutions for clients"
click at [587, 548] on button "button" at bounding box center [596, 539] width 24 height 26
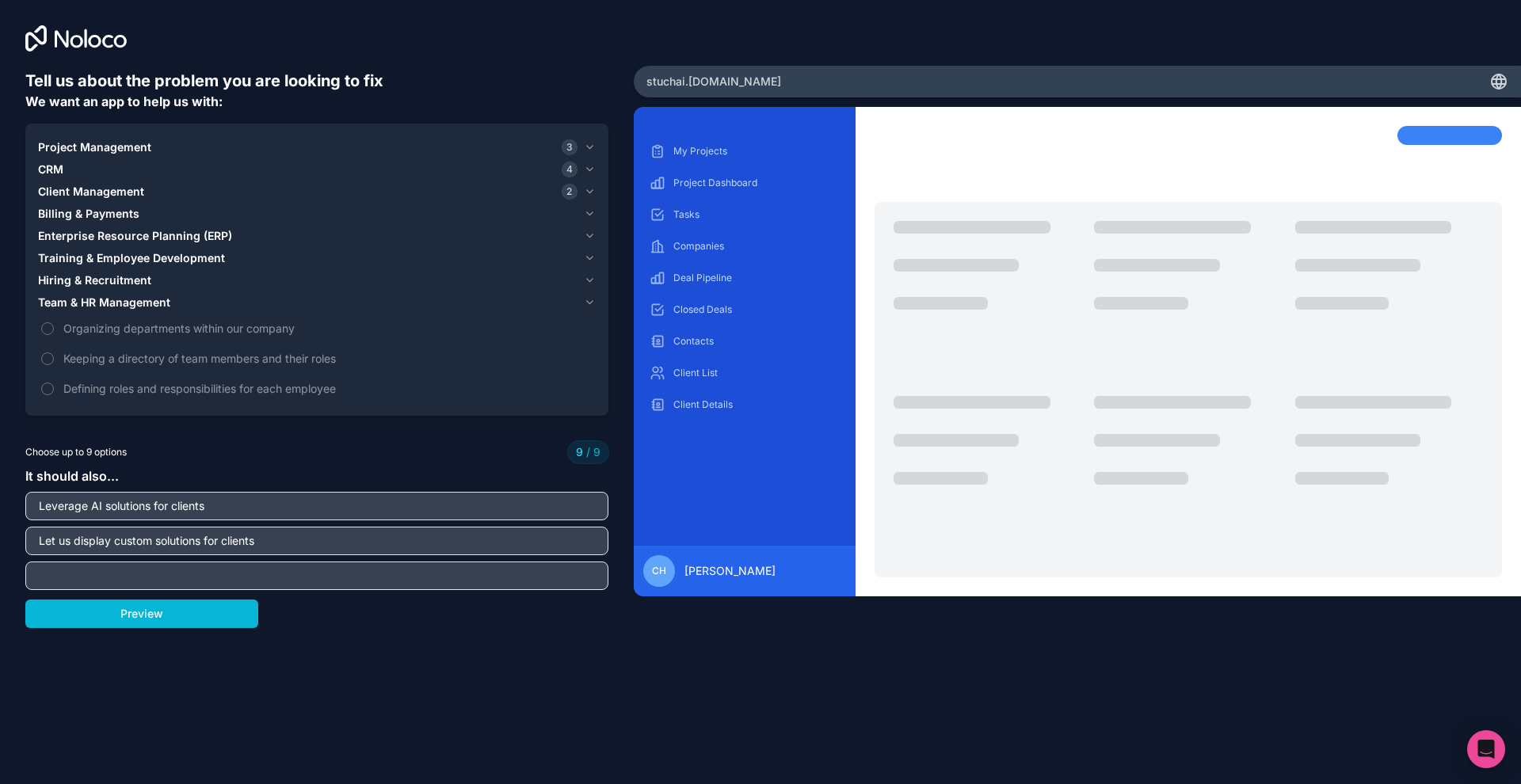
click at [422, 578] on input "text" at bounding box center [317, 575] width 575 height 22
type input "Have a client portal"
click at [237, 616] on button "Preview" at bounding box center [142, 614] width 233 height 28
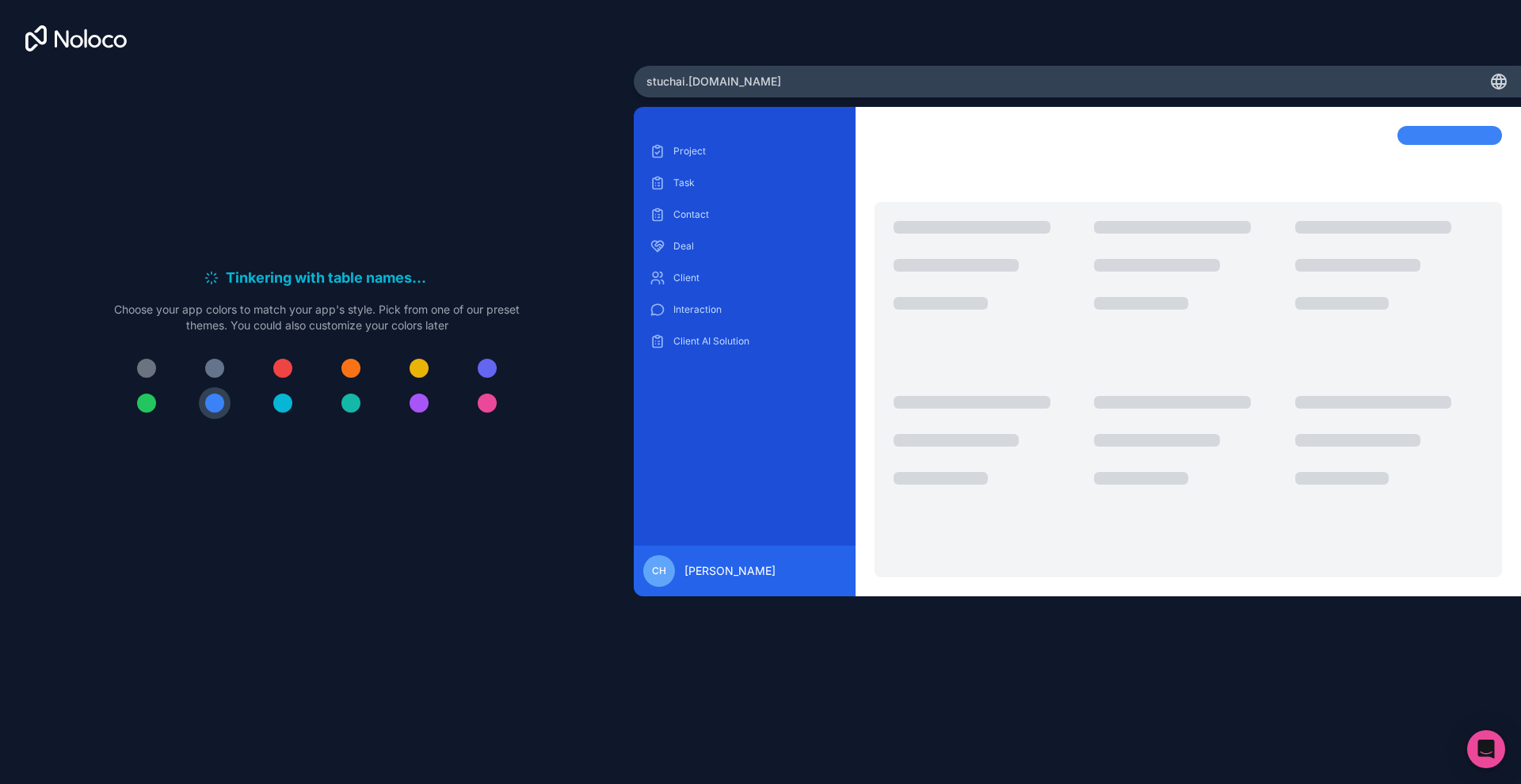
click at [740, 86] on span "stuchai .[DOMAIN_NAME]" at bounding box center [714, 81] width 135 height 16
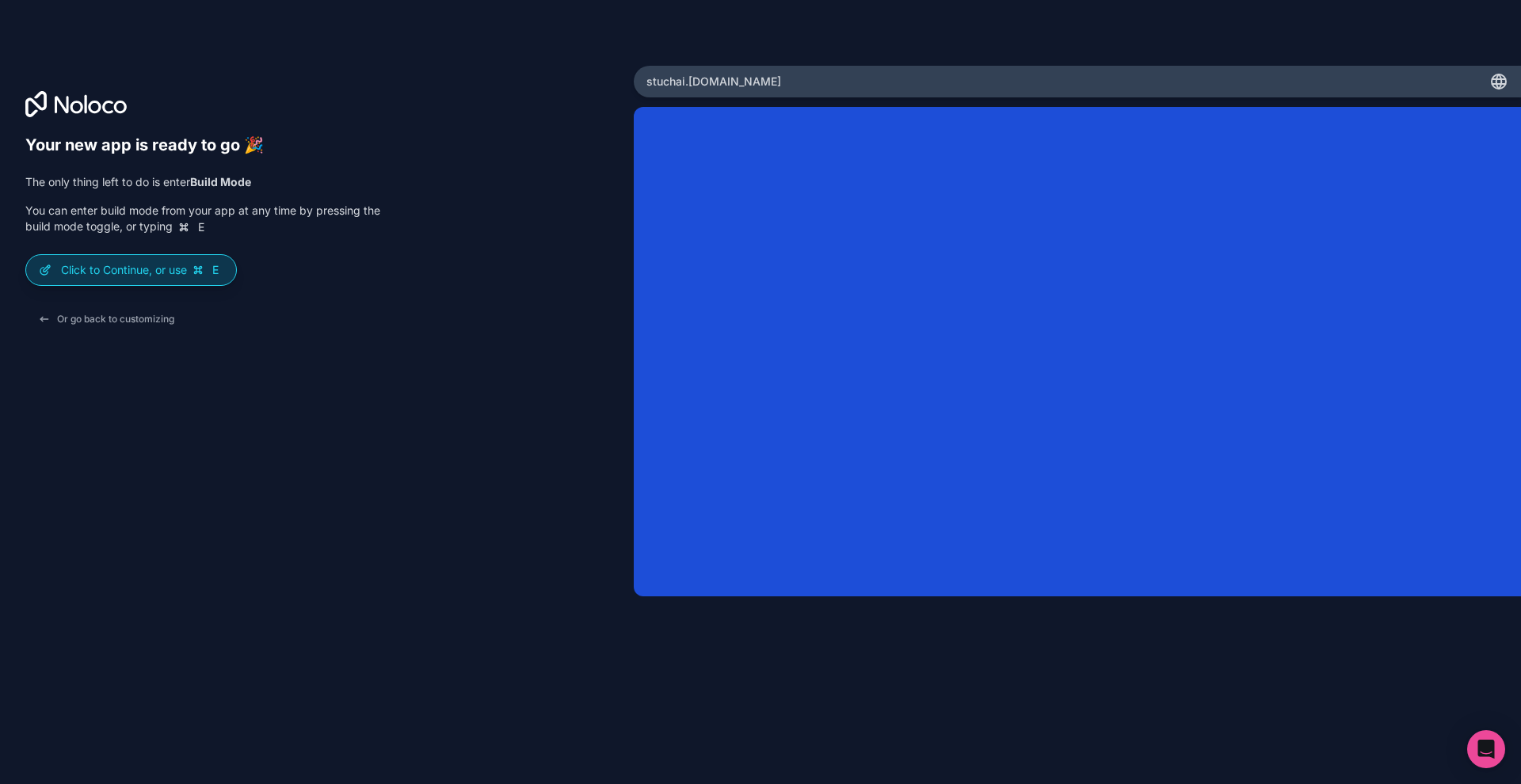
click at [181, 275] on p "Click to Continue, or use E" at bounding box center [142, 270] width 162 height 16
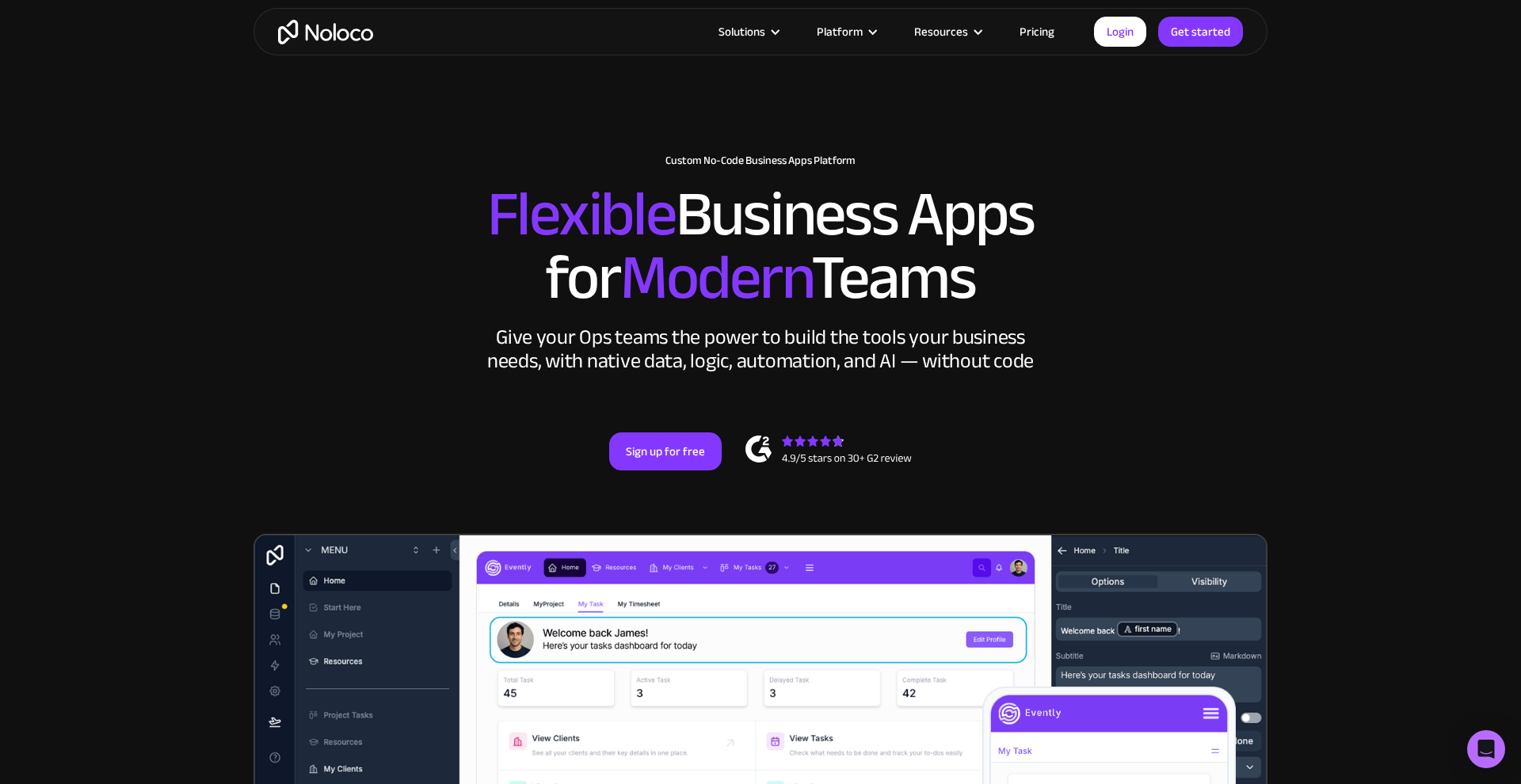
scroll to position [22, 0]
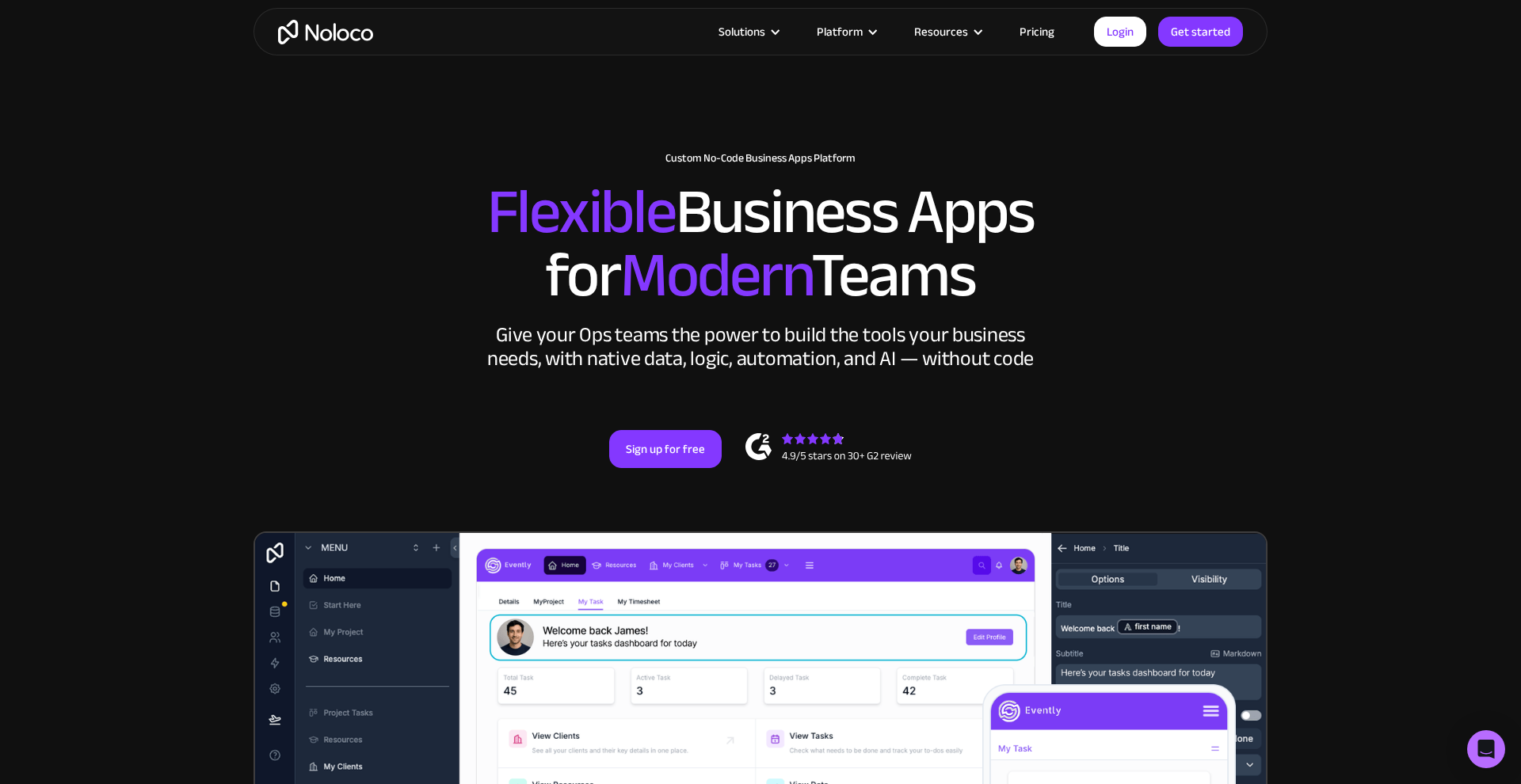
click at [1030, 33] on link "Pricing" at bounding box center [1037, 31] width 74 height 20
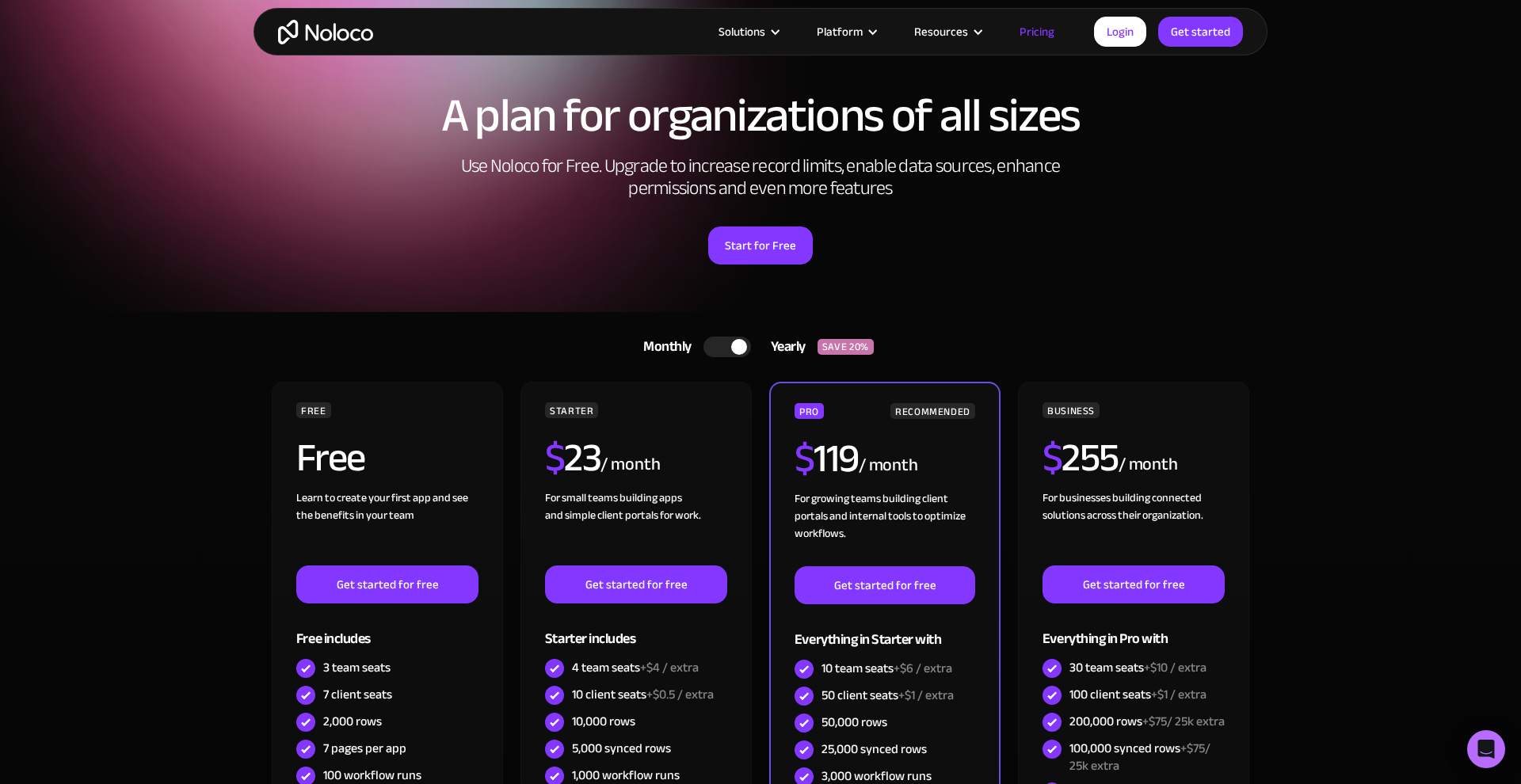
scroll to position [84, 0]
